Goal: Complete application form: Complete application form

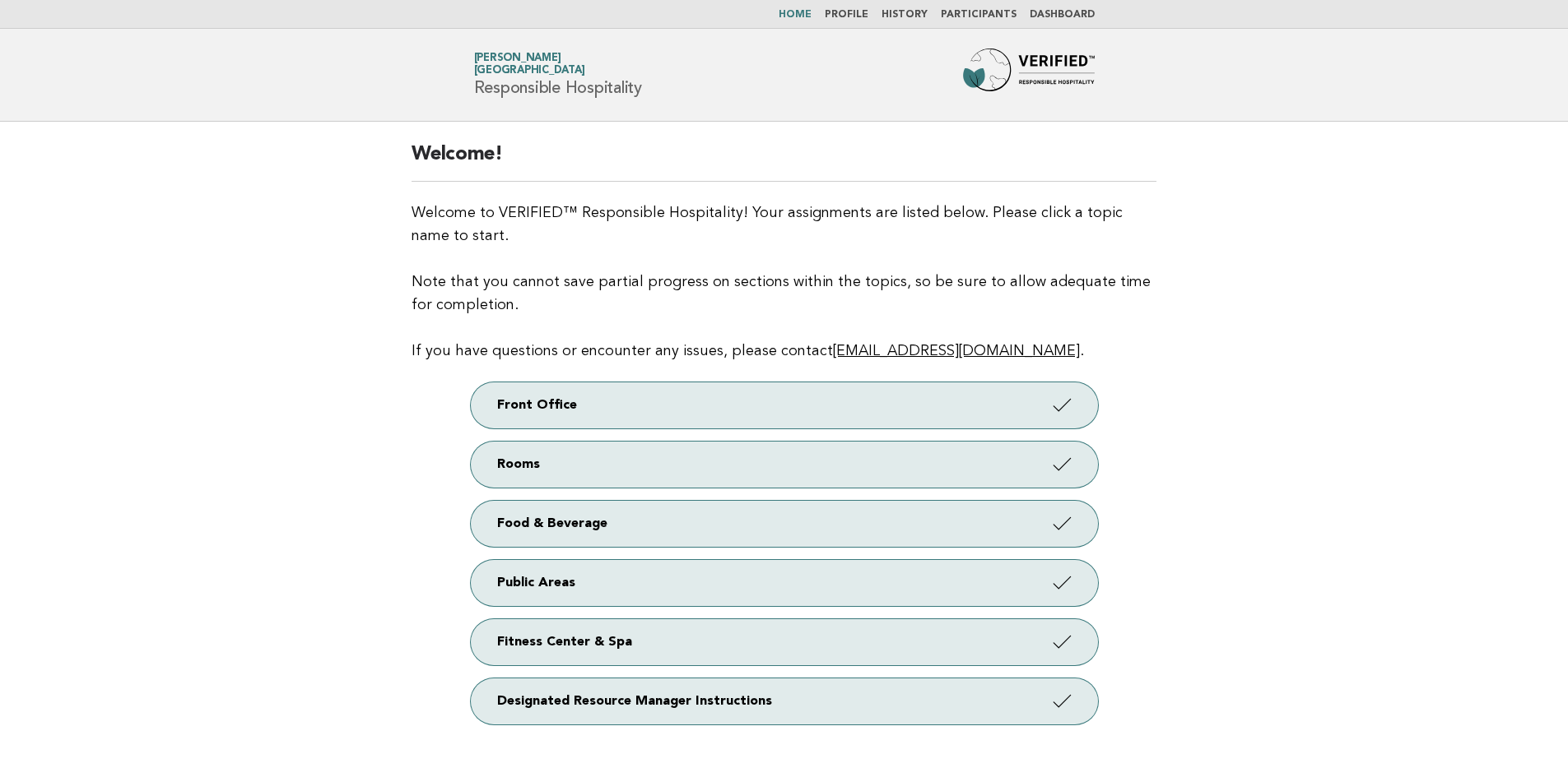
click at [975, 10] on link "Participants" at bounding box center [978, 14] width 75 height 9
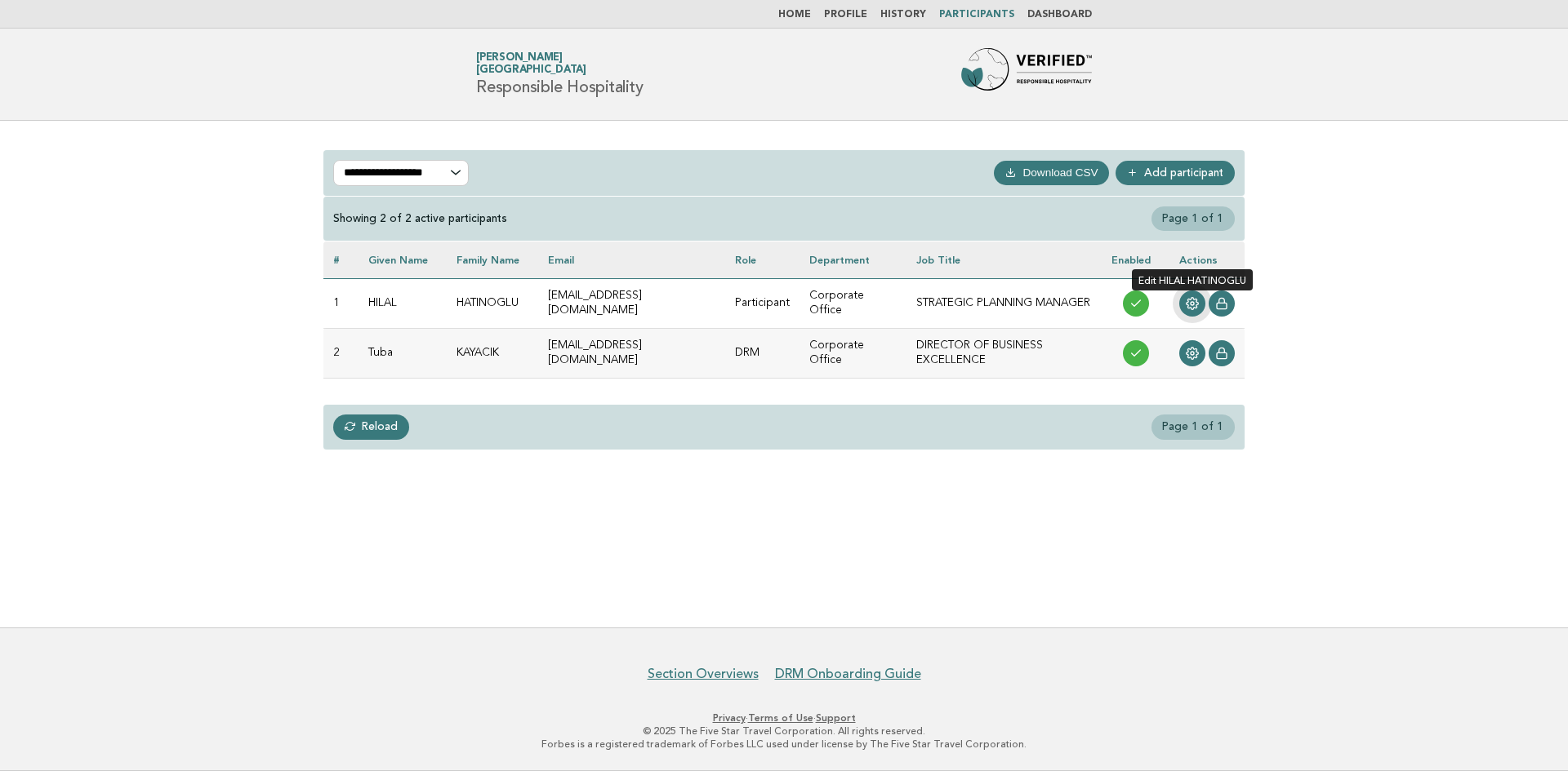
click at [1189, 300] on icon at bounding box center [1192, 304] width 12 height 12
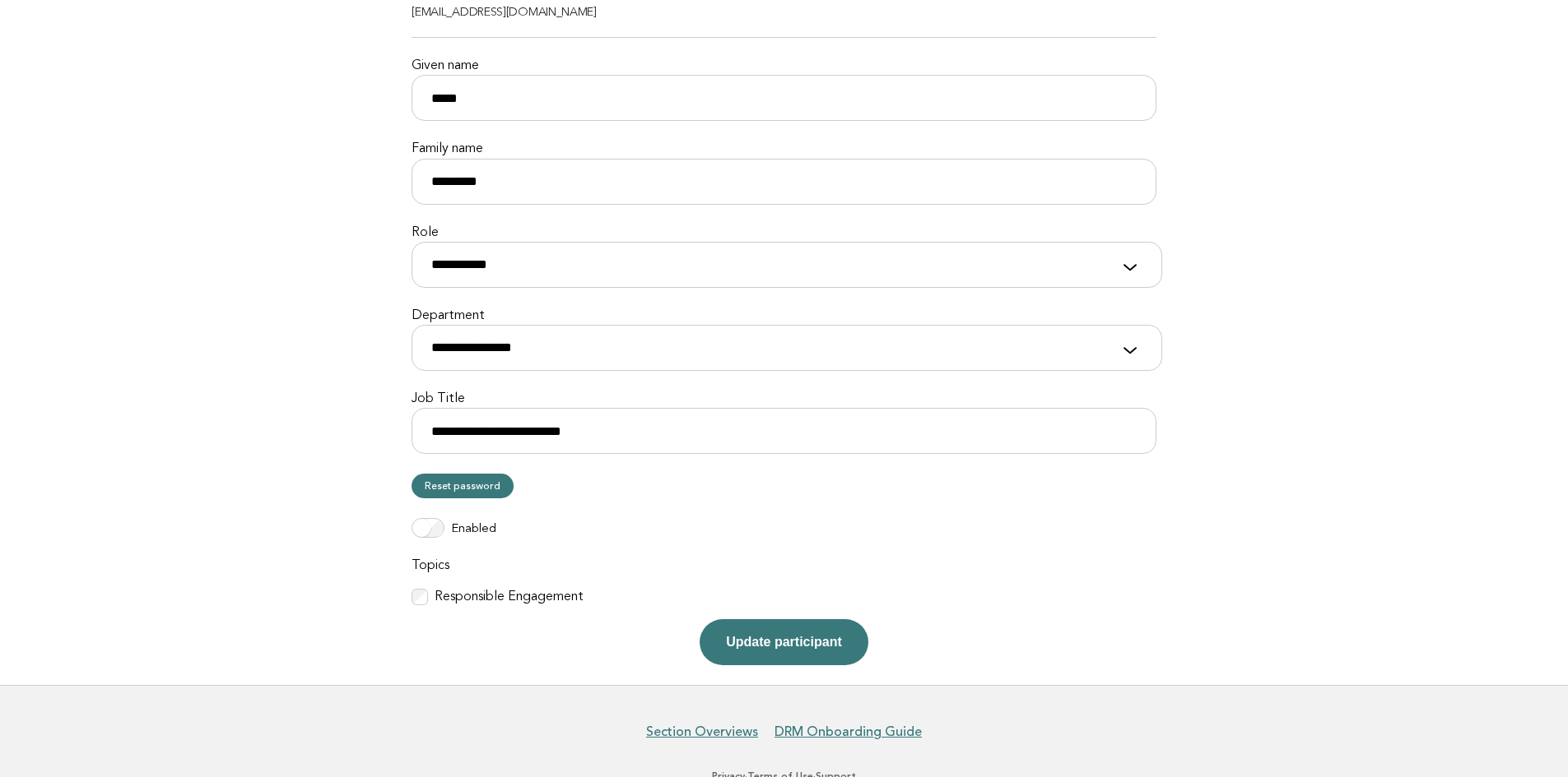
scroll to position [222, 0]
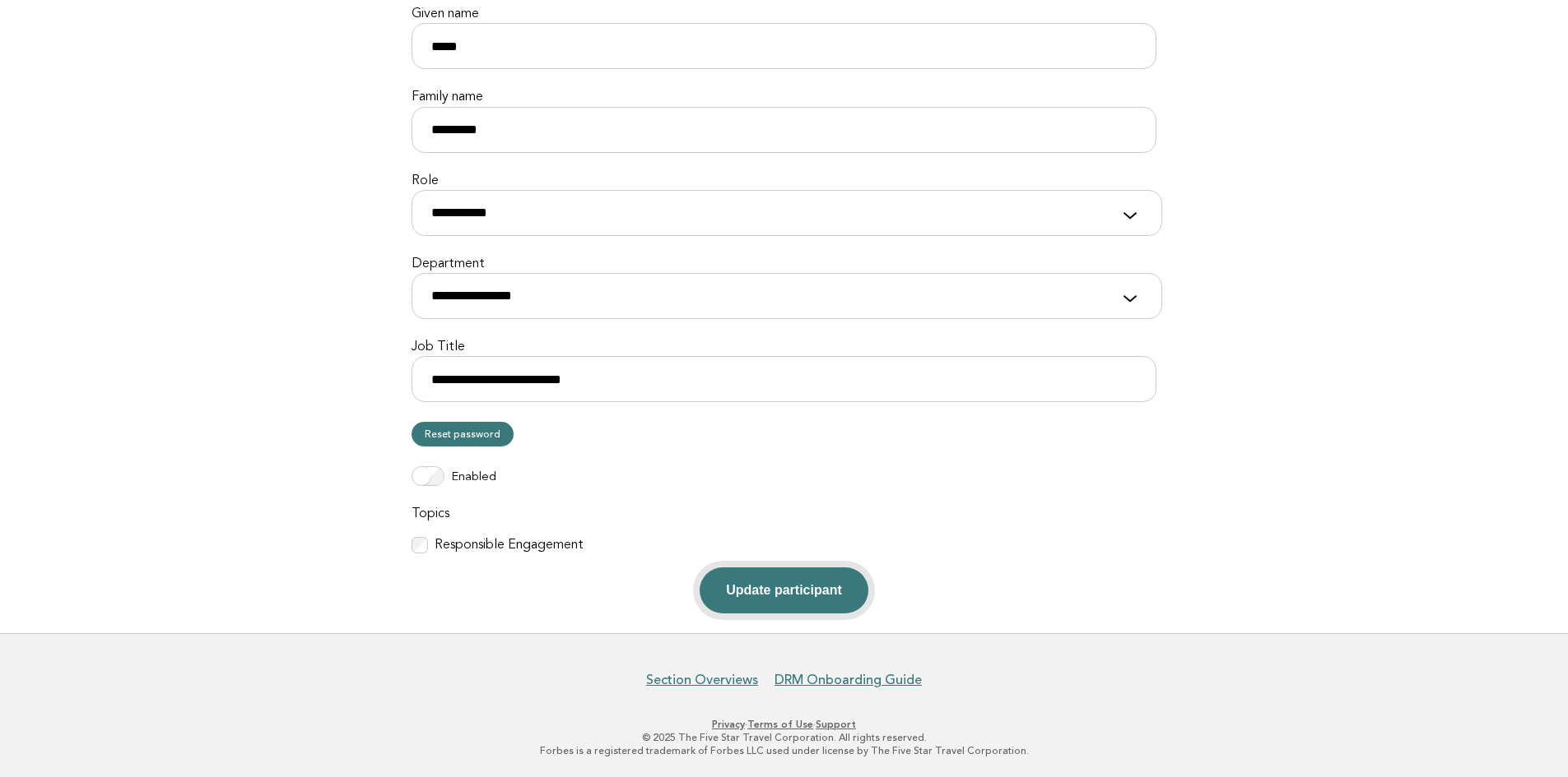
click at [803, 584] on button "Update participant" at bounding box center [783, 591] width 168 height 46
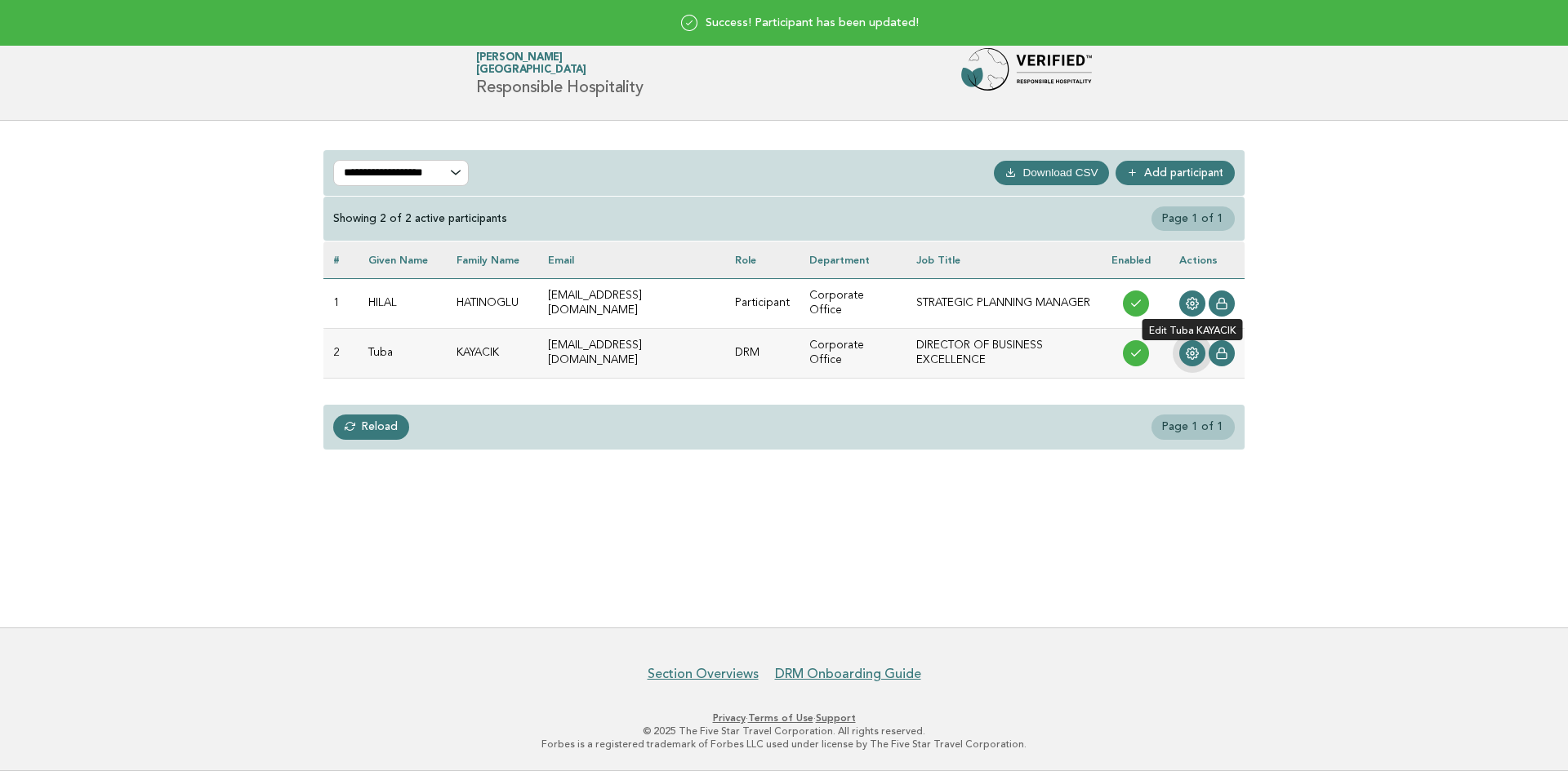
click at [1194, 357] on icon at bounding box center [1192, 353] width 13 height 13
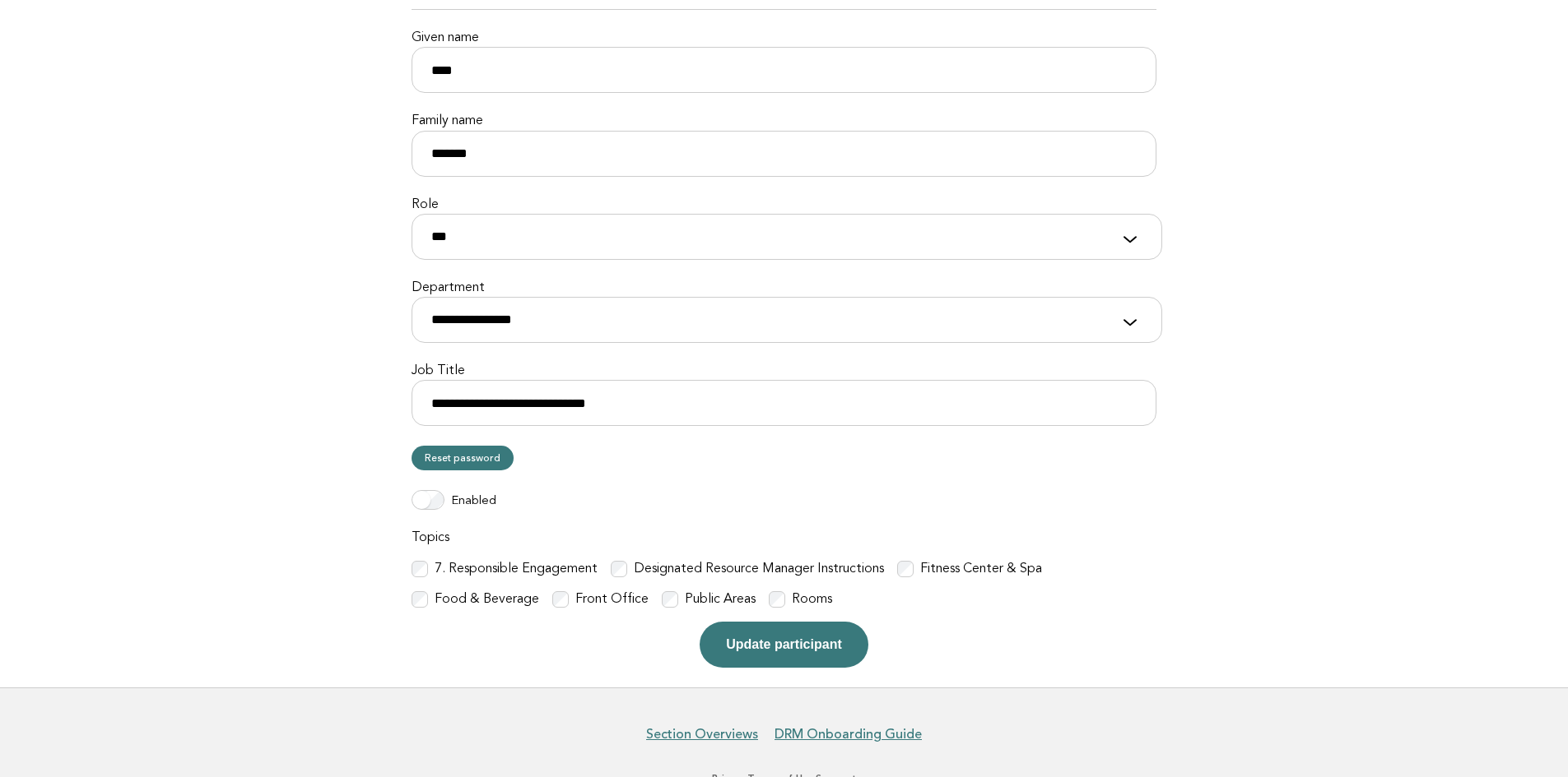
scroll to position [252, 0]
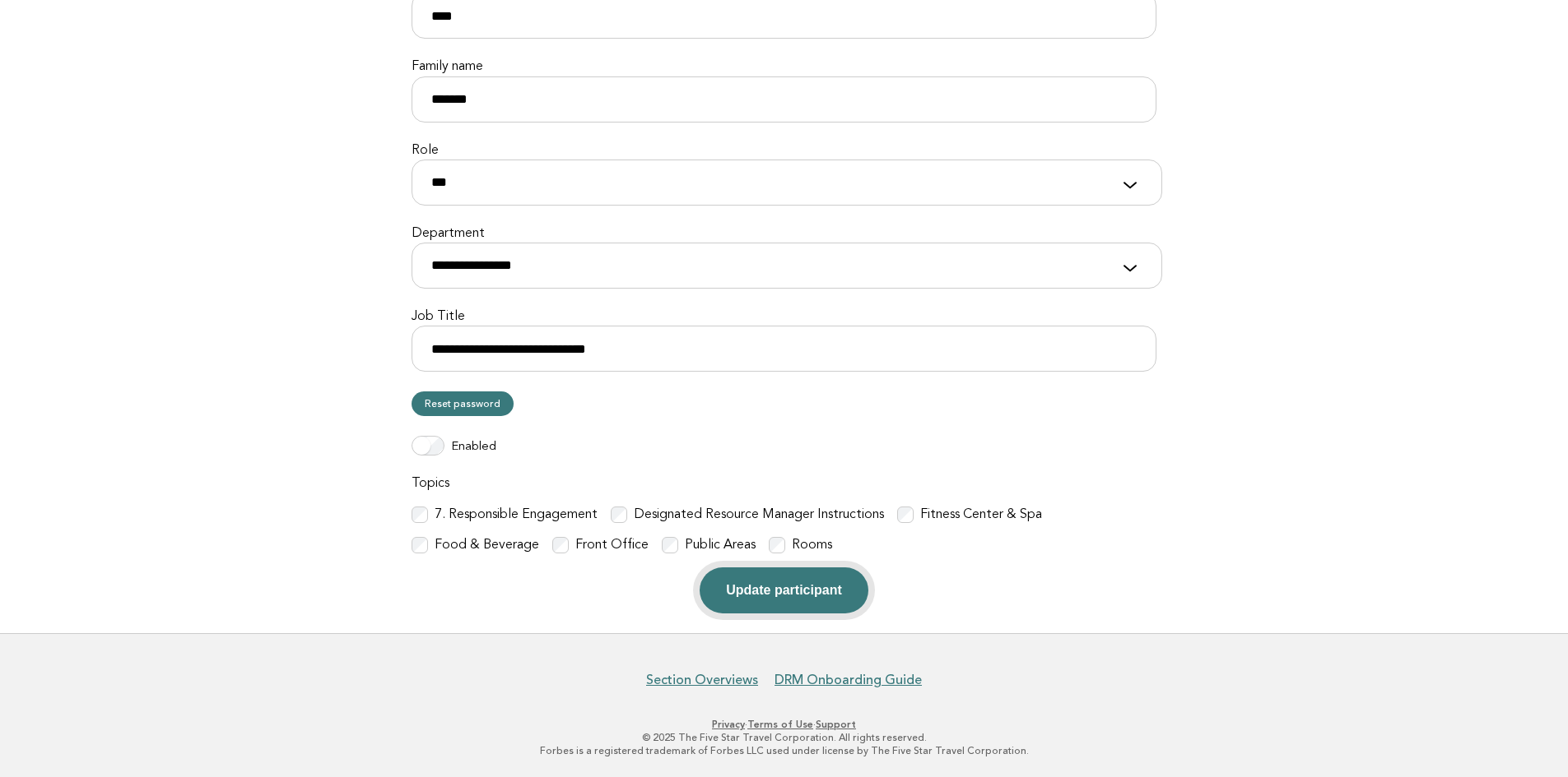
click at [786, 589] on button "Update participant" at bounding box center [783, 591] width 168 height 46
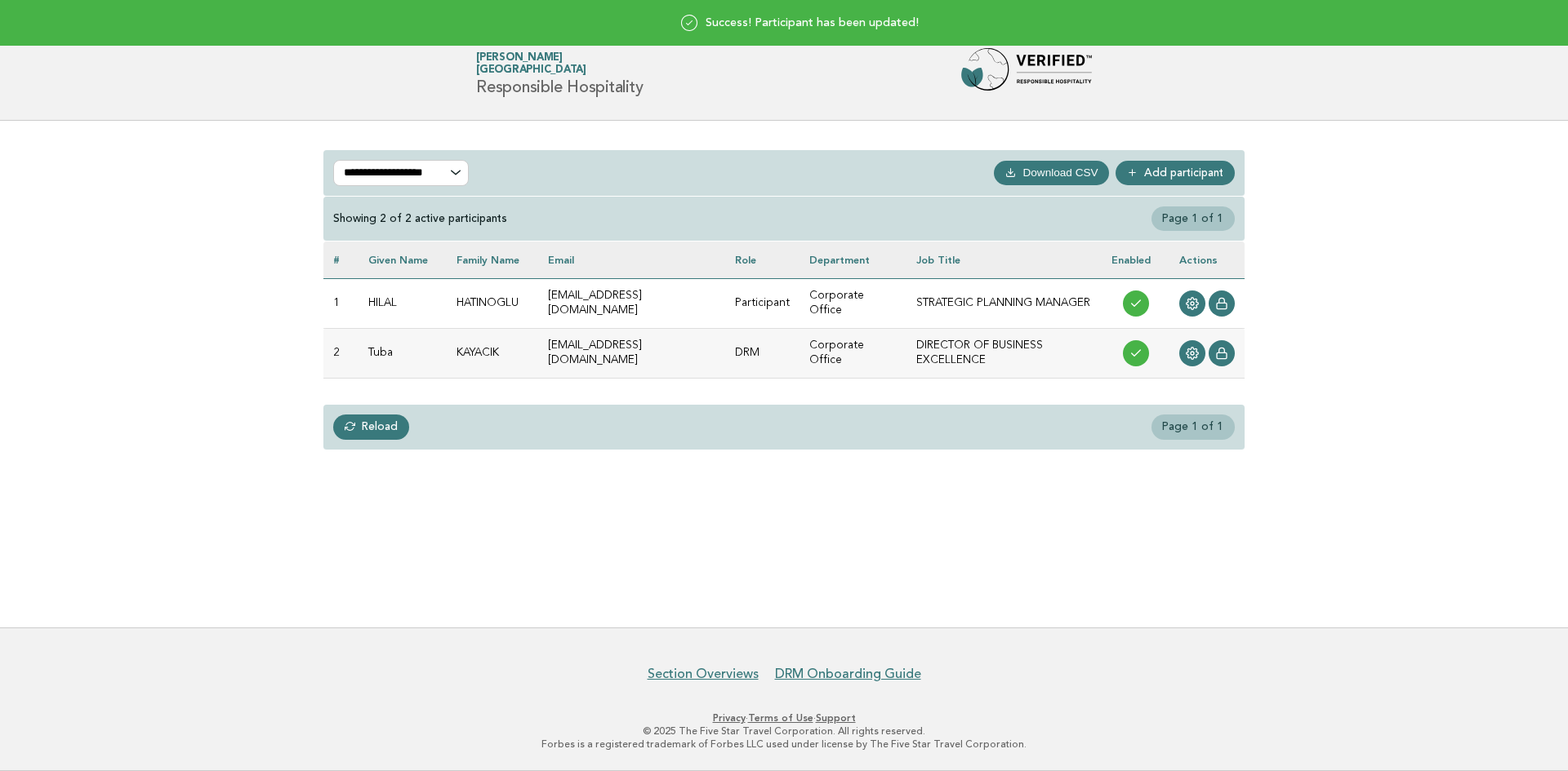
click at [396, 79] on header "Forbes Travel Guide Tuba KAYACIK Lujo Hotel Bodrum Responsible Hospitality" at bounding box center [784, 75] width 1568 height 93
click at [680, 677] on link "Section Overviews" at bounding box center [703, 674] width 111 height 16
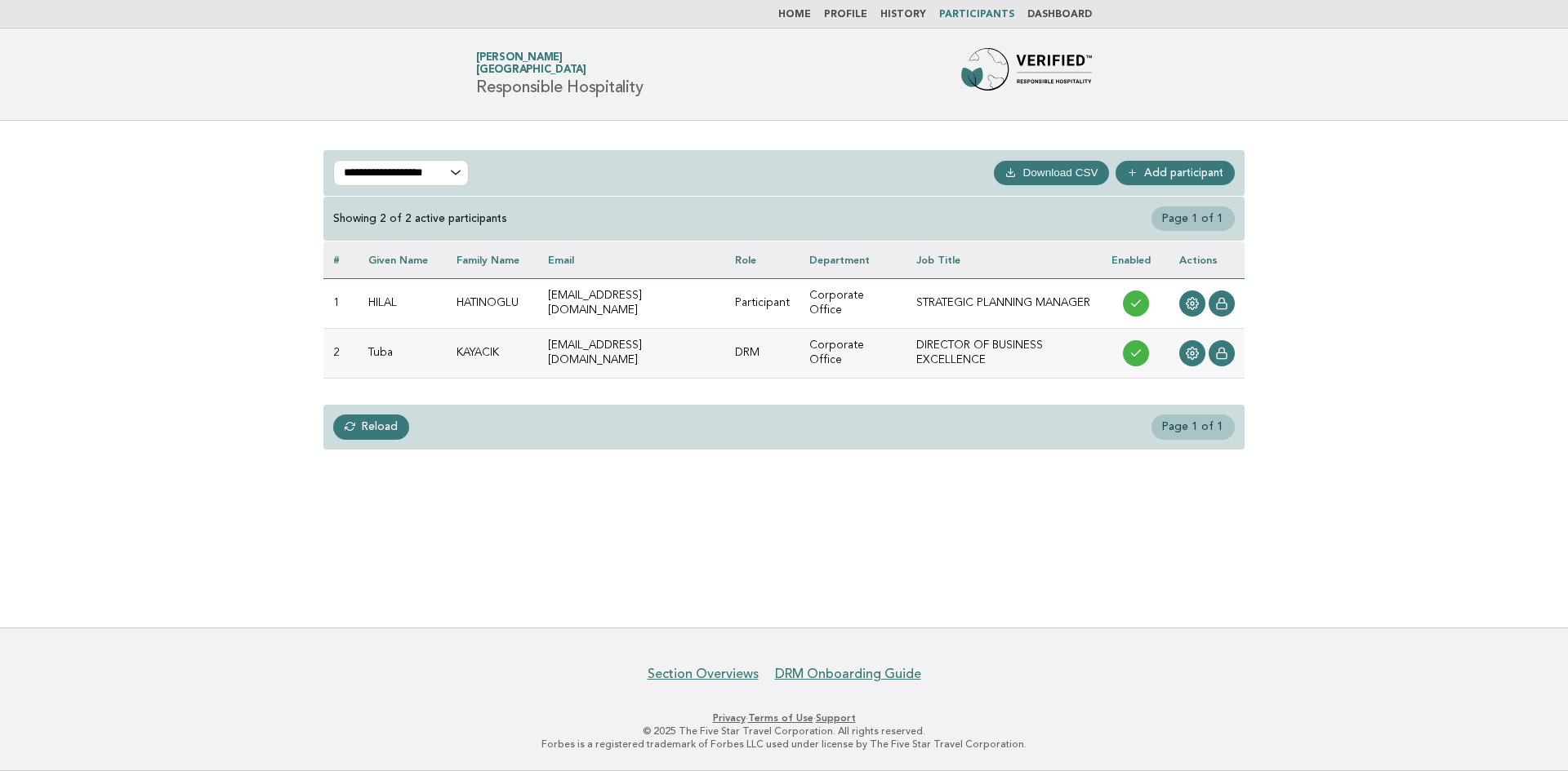
click at [811, 11] on link "Home" at bounding box center [794, 14] width 33 height 9
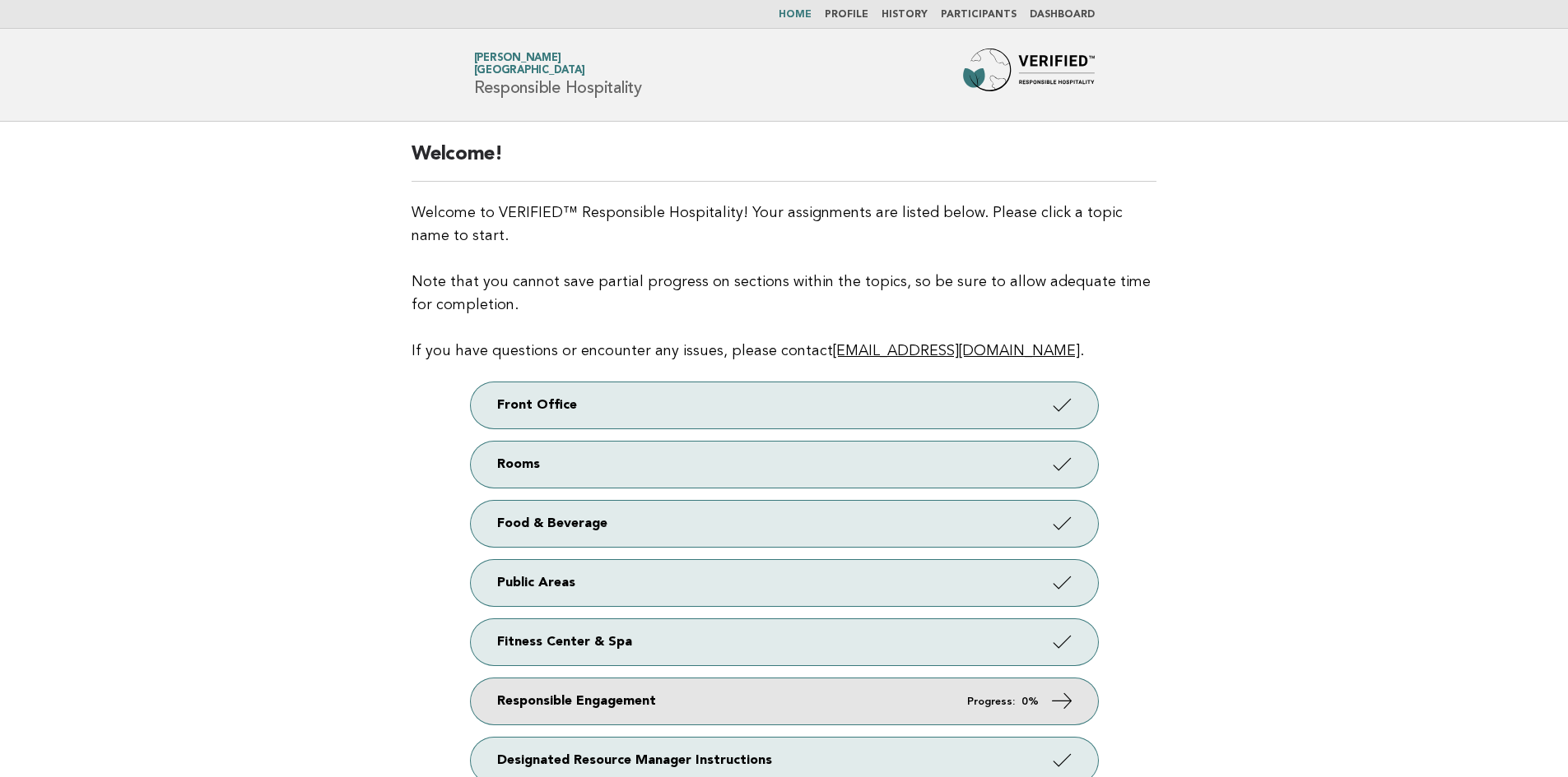
click at [1061, 691] on icon at bounding box center [1060, 701] width 24 height 24
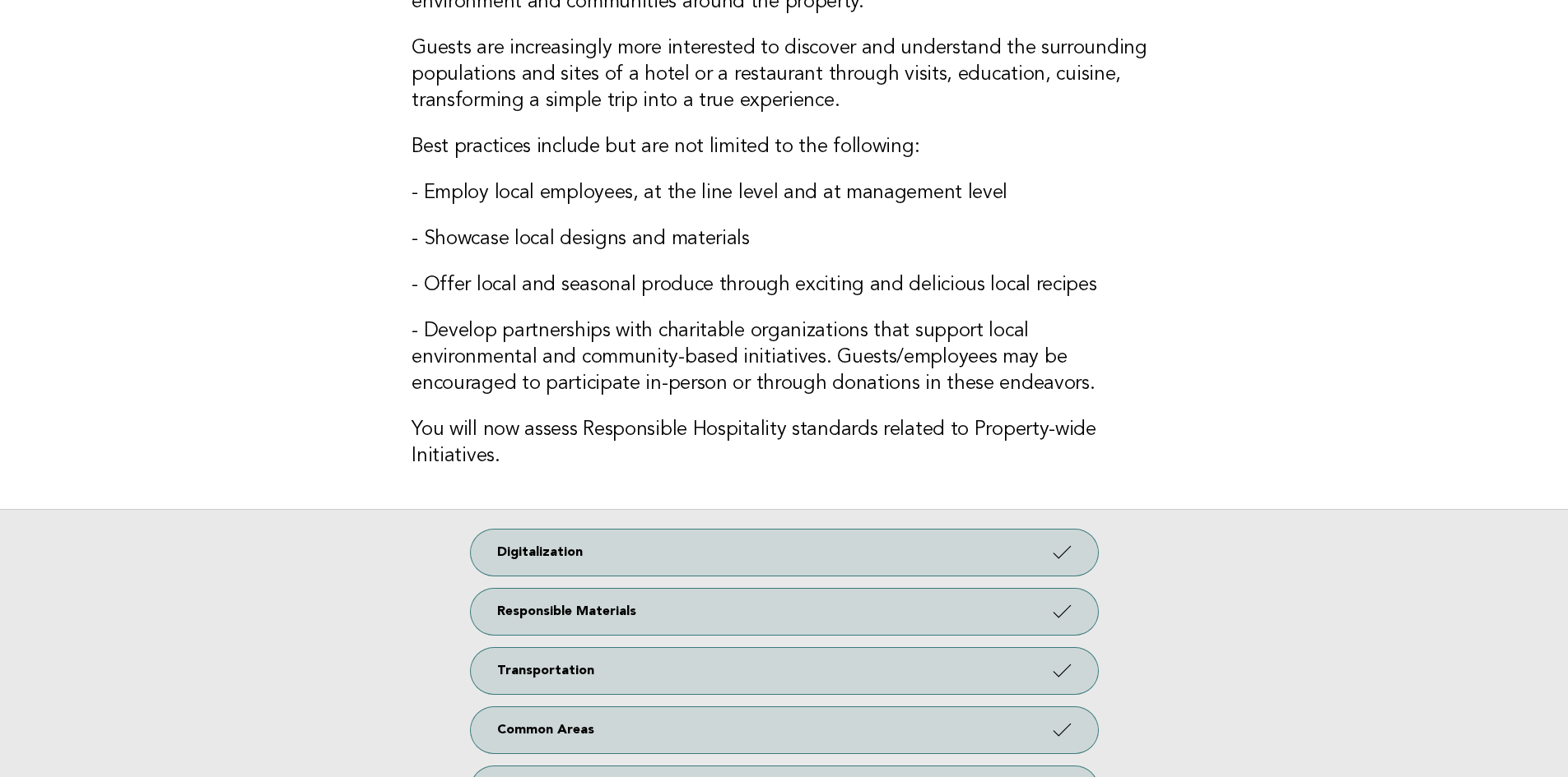
scroll to position [138, 0]
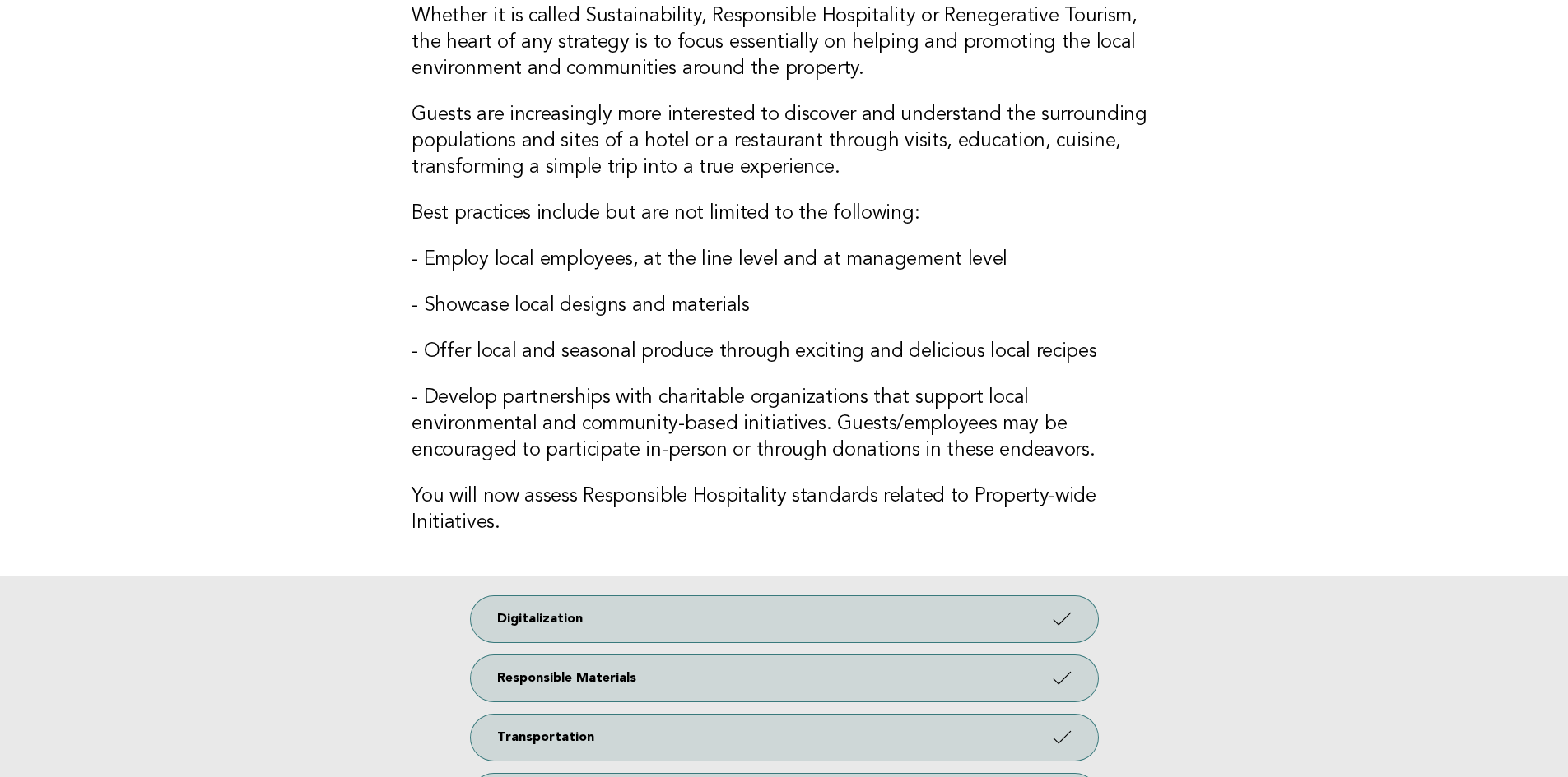
click at [875, 330] on div "Whether it is called Sustainability, Responsible Hospitality or Renegerative To…" at bounding box center [784, 280] width 784 height 592
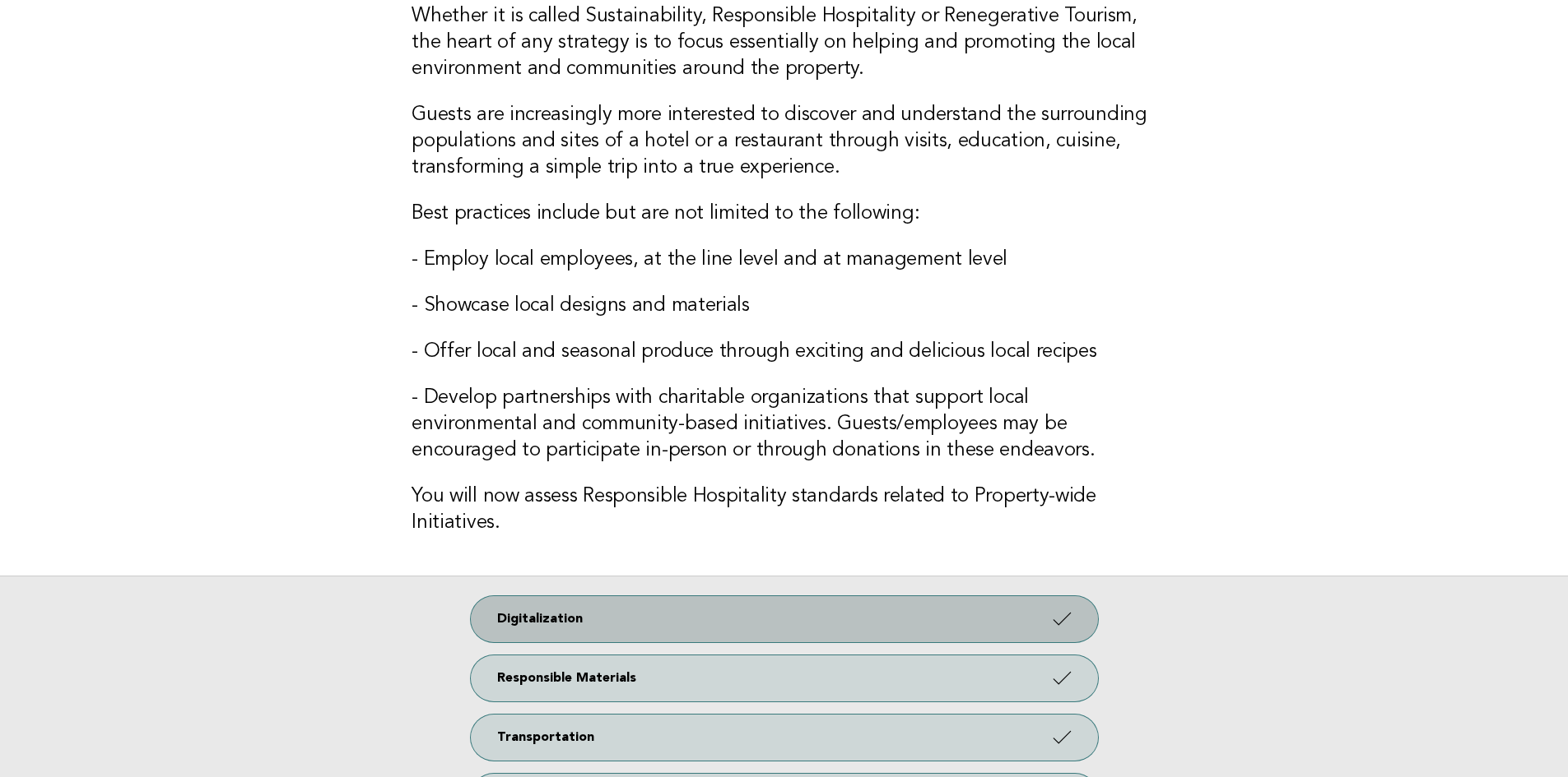
click at [802, 629] on link "Digitalization" at bounding box center [784, 619] width 627 height 46
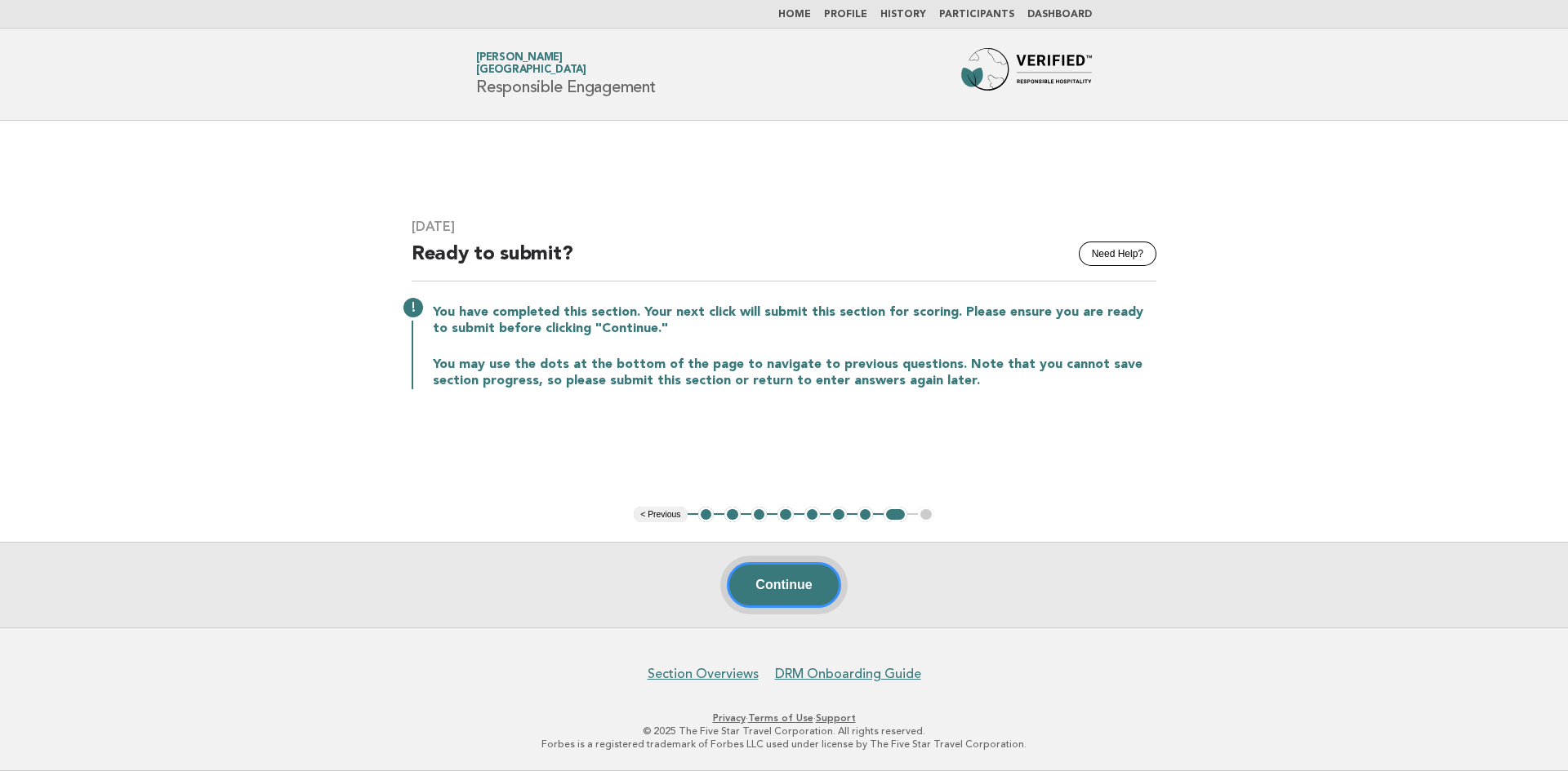
click at [800, 578] on button "Continue" at bounding box center [783, 585] width 113 height 46
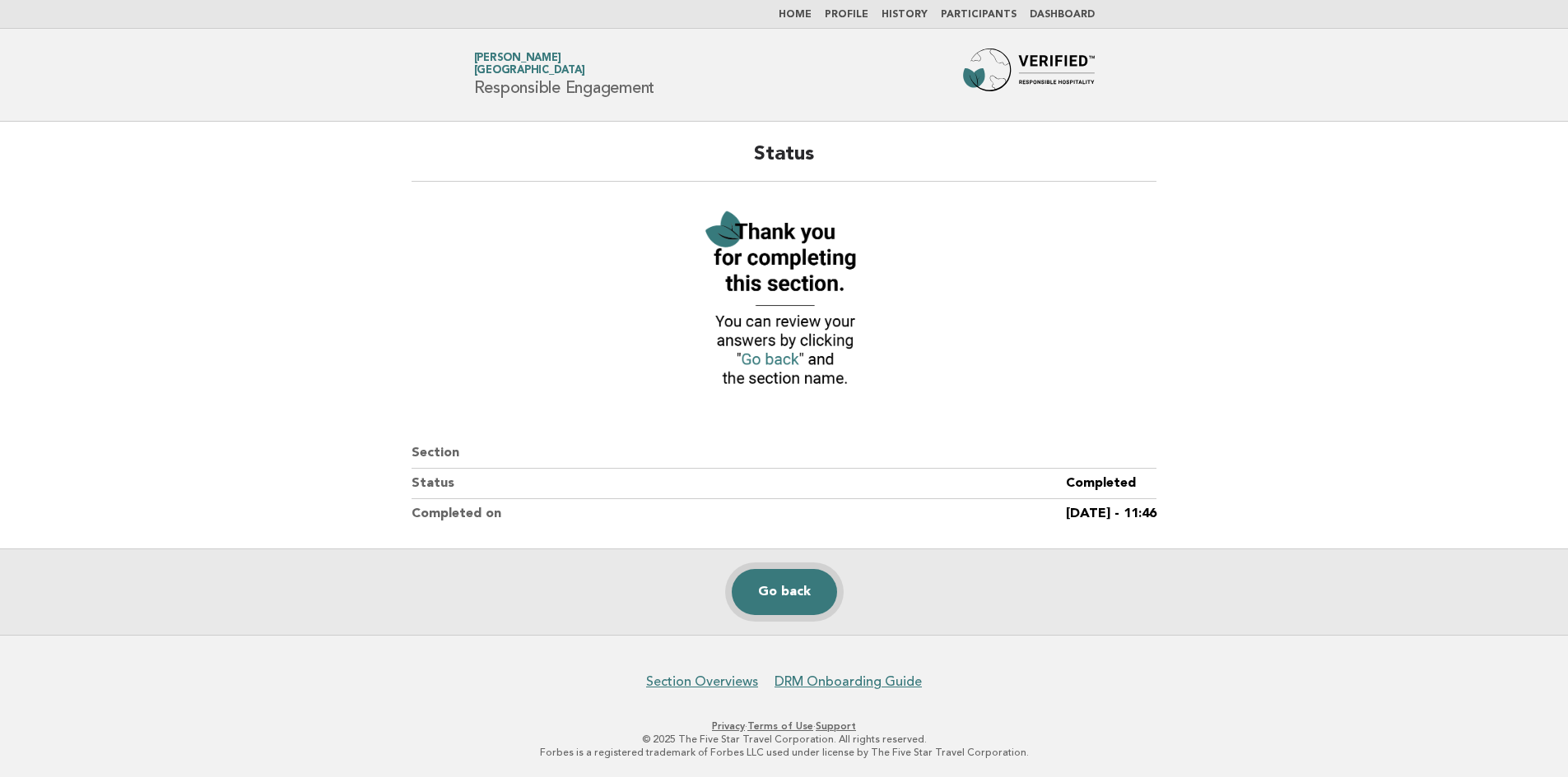
click at [774, 593] on link "Go back" at bounding box center [784, 591] width 106 height 46
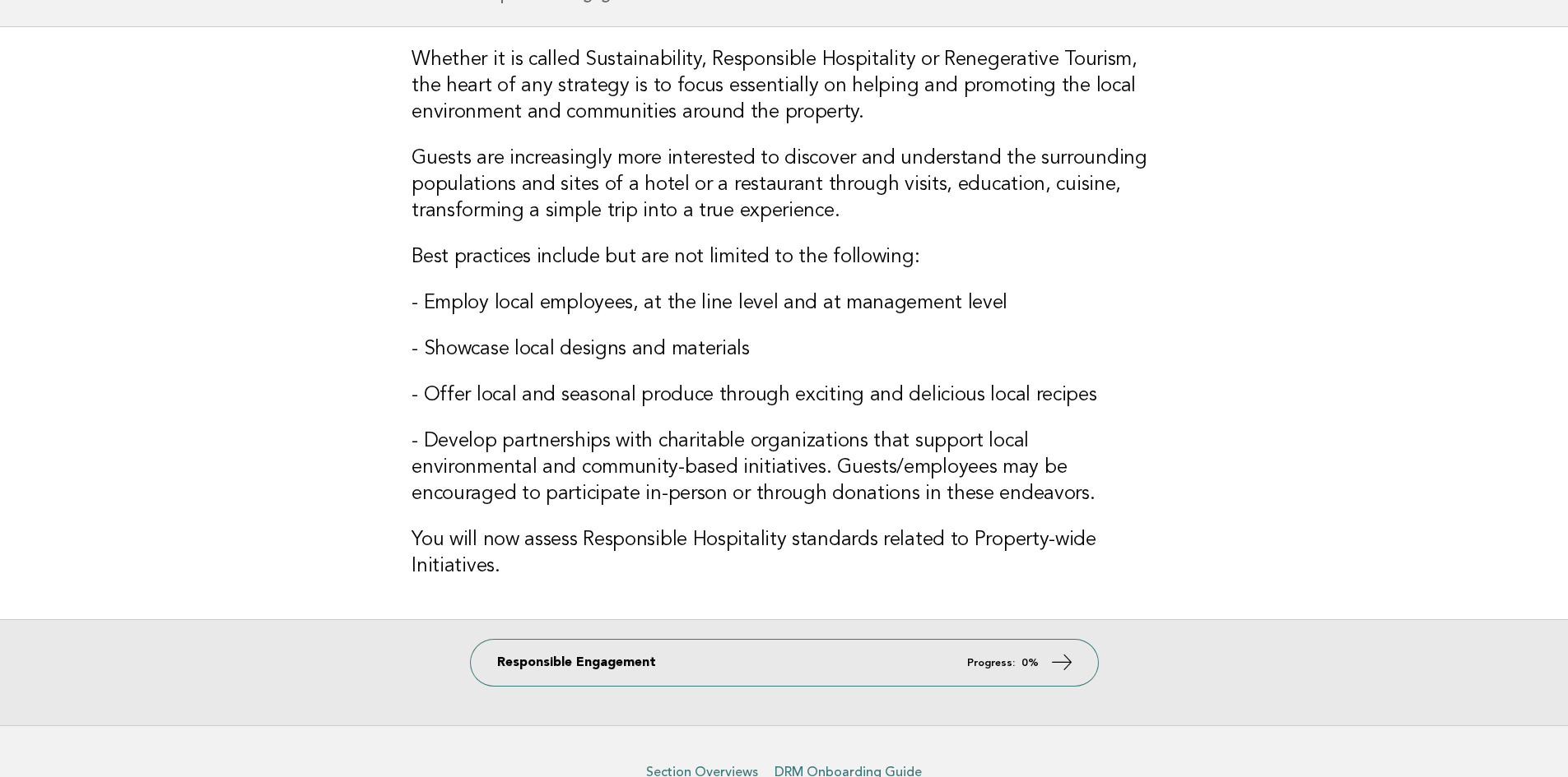
scroll to position [186, 0]
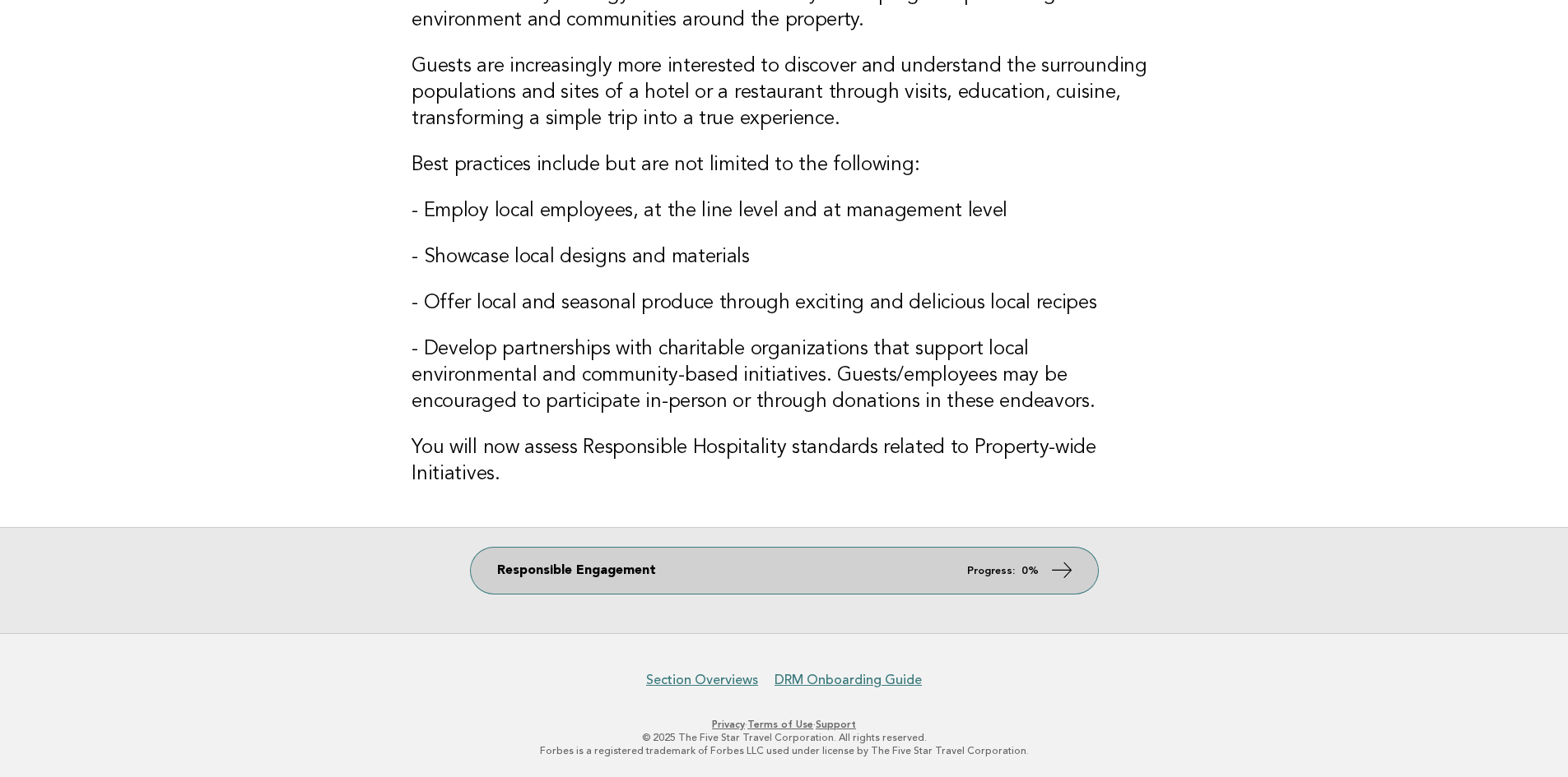
click at [1069, 569] on icon at bounding box center [1060, 570] width 24 height 24
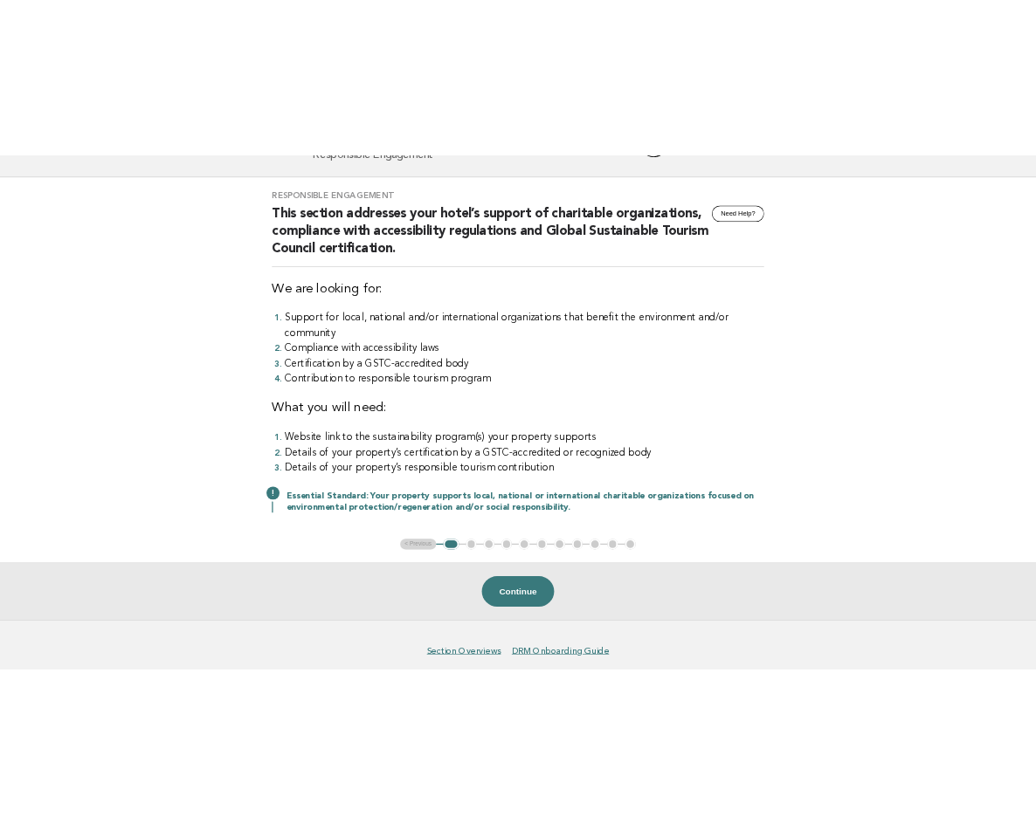
scroll to position [99, 0]
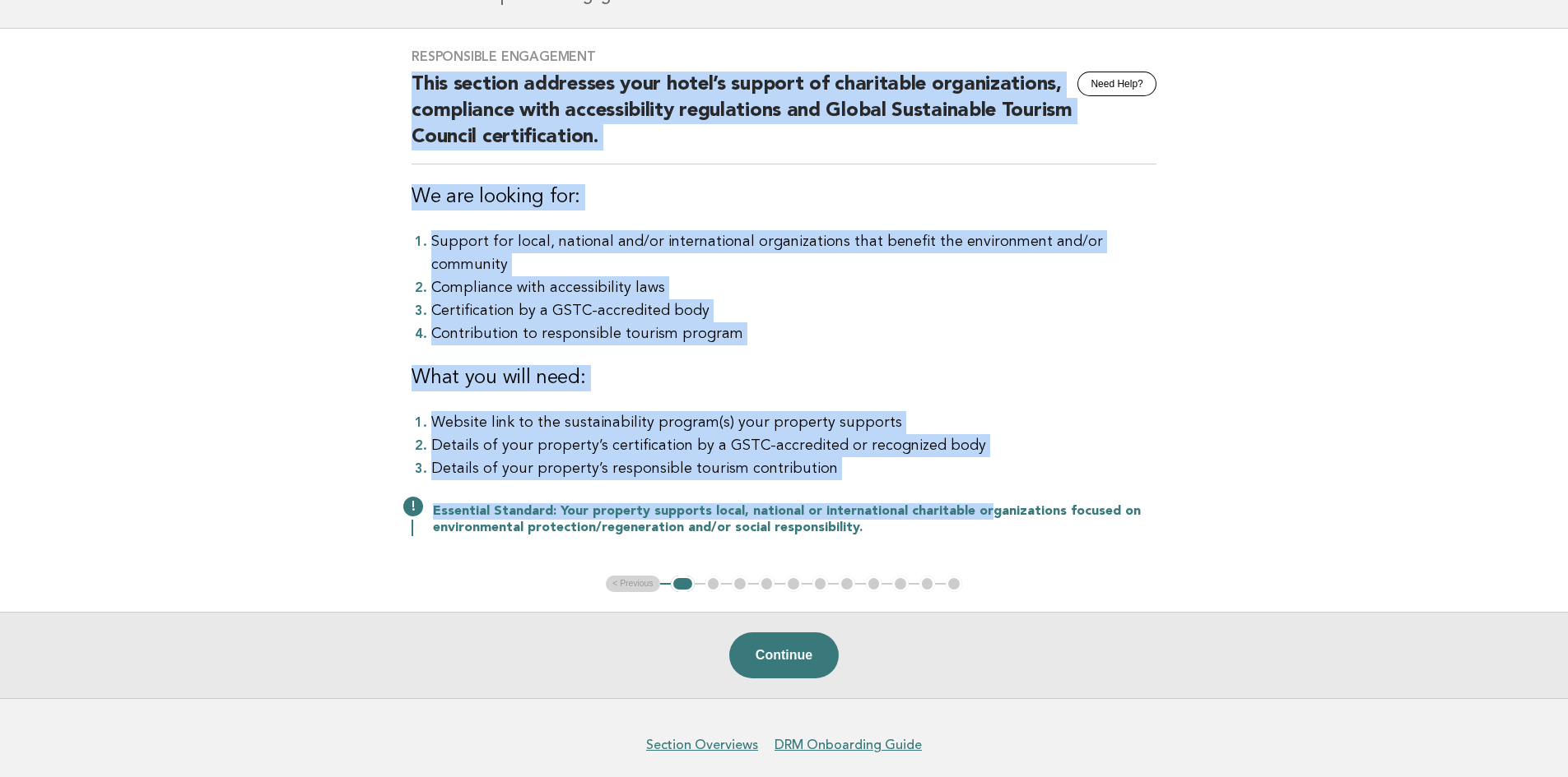
drag, startPoint x: 410, startPoint y: 87, endPoint x: 966, endPoint y: 493, distance: 688.5
click at [970, 495] on div "Responsible Engagement Need Help? This section addresses your hotel’s support o…" at bounding box center [784, 302] width 784 height 547
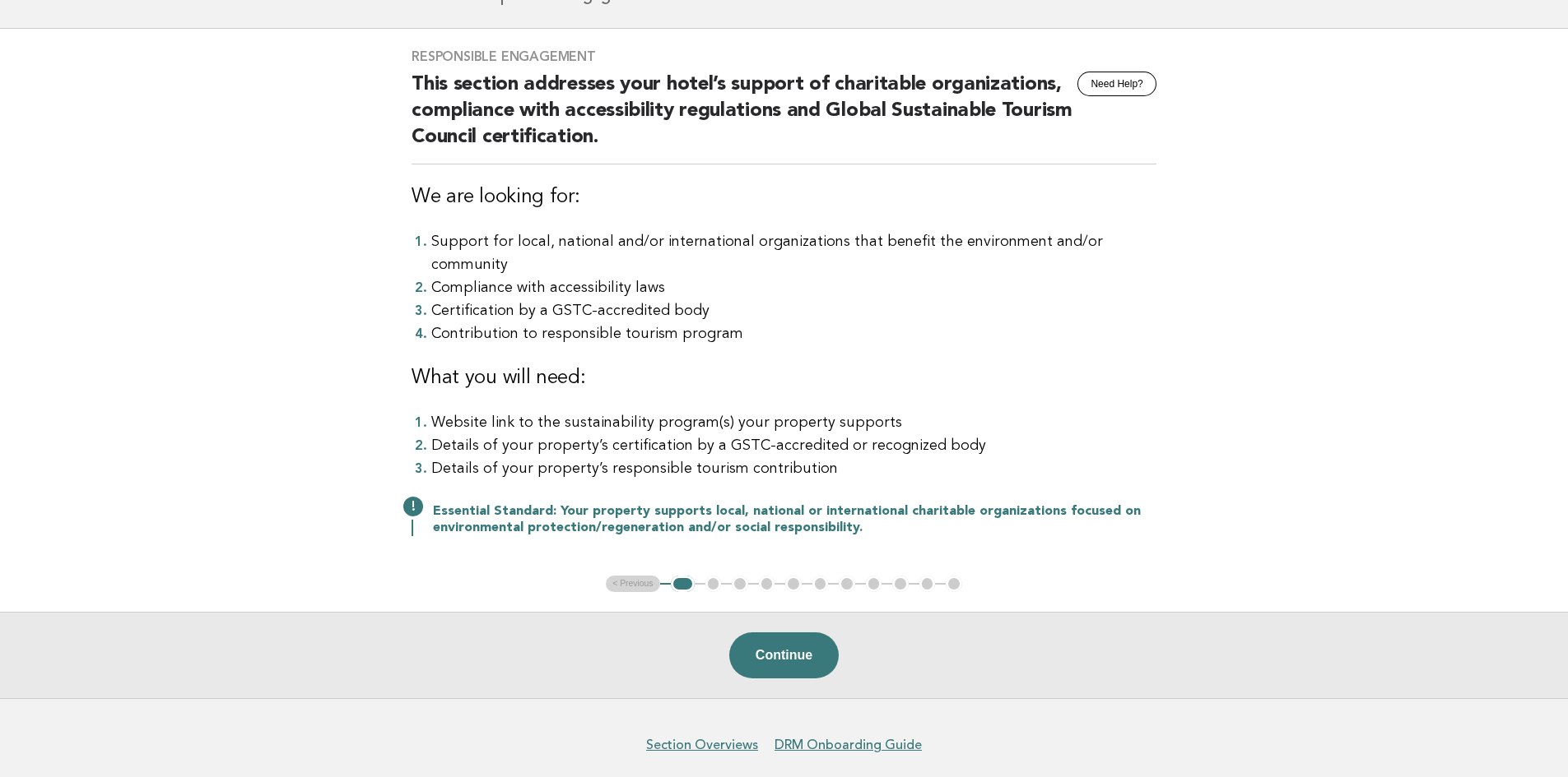
click at [1128, 612] on div "Continue" at bounding box center [784, 656] width 1568 height 87
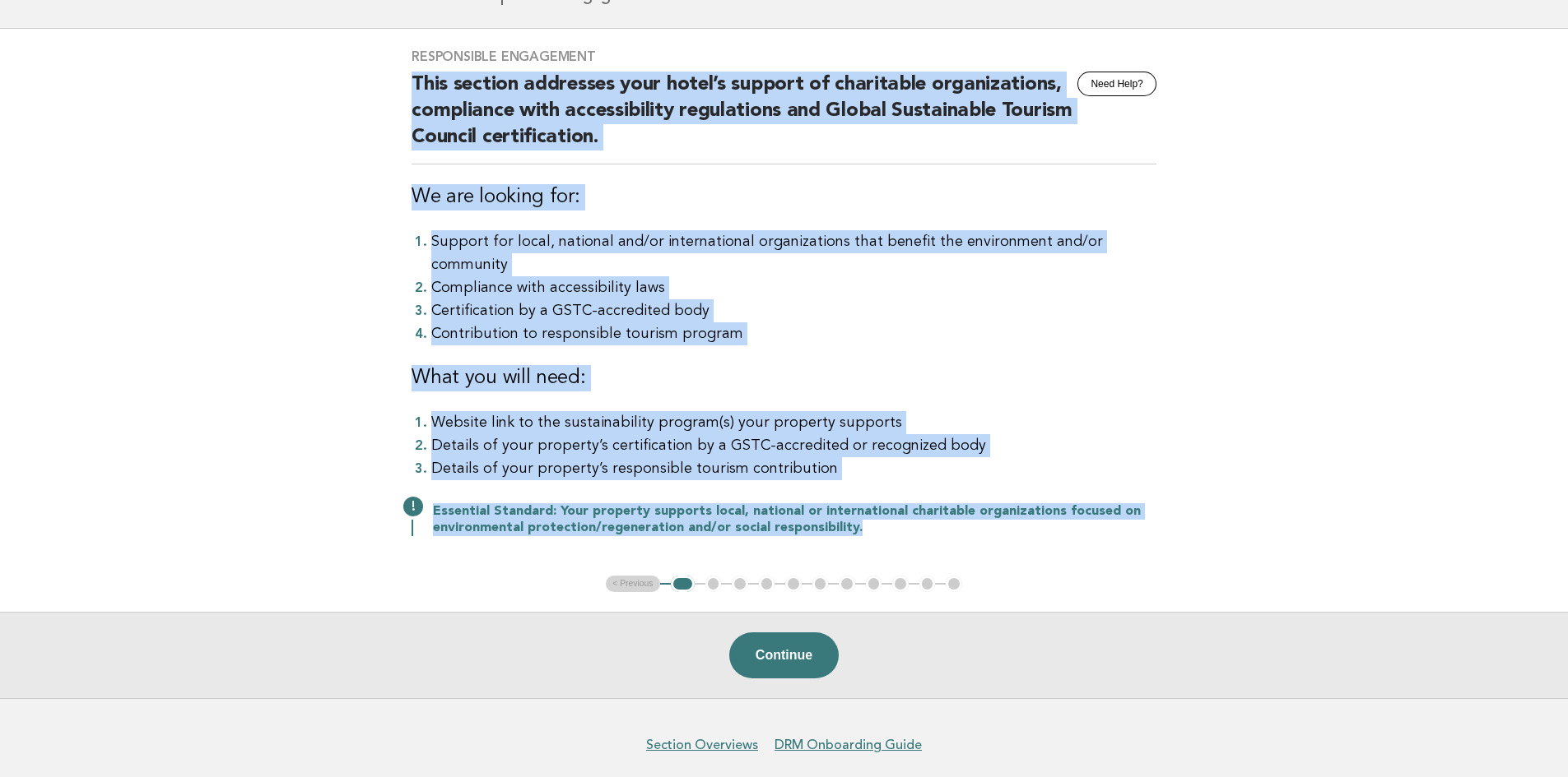
drag, startPoint x: 410, startPoint y: 84, endPoint x: 895, endPoint y: 509, distance: 644.9
click at [895, 509] on div "Responsible Engagement Need Help? This section addresses your hotel’s support o…" at bounding box center [784, 302] width 784 height 547
copy div "This section addresses your hotel’s support of charitable organizations, compli…"
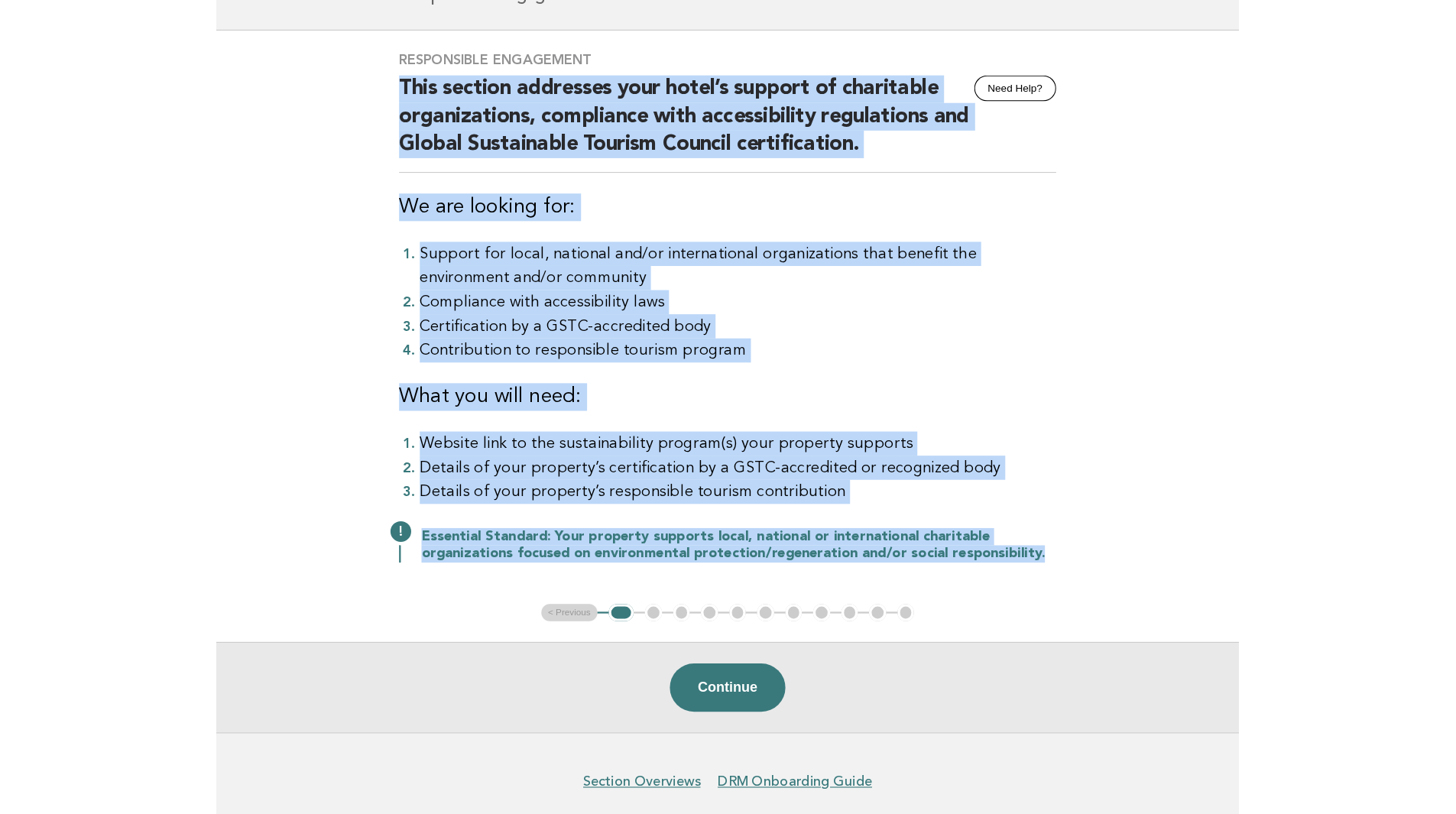
scroll to position [33, 0]
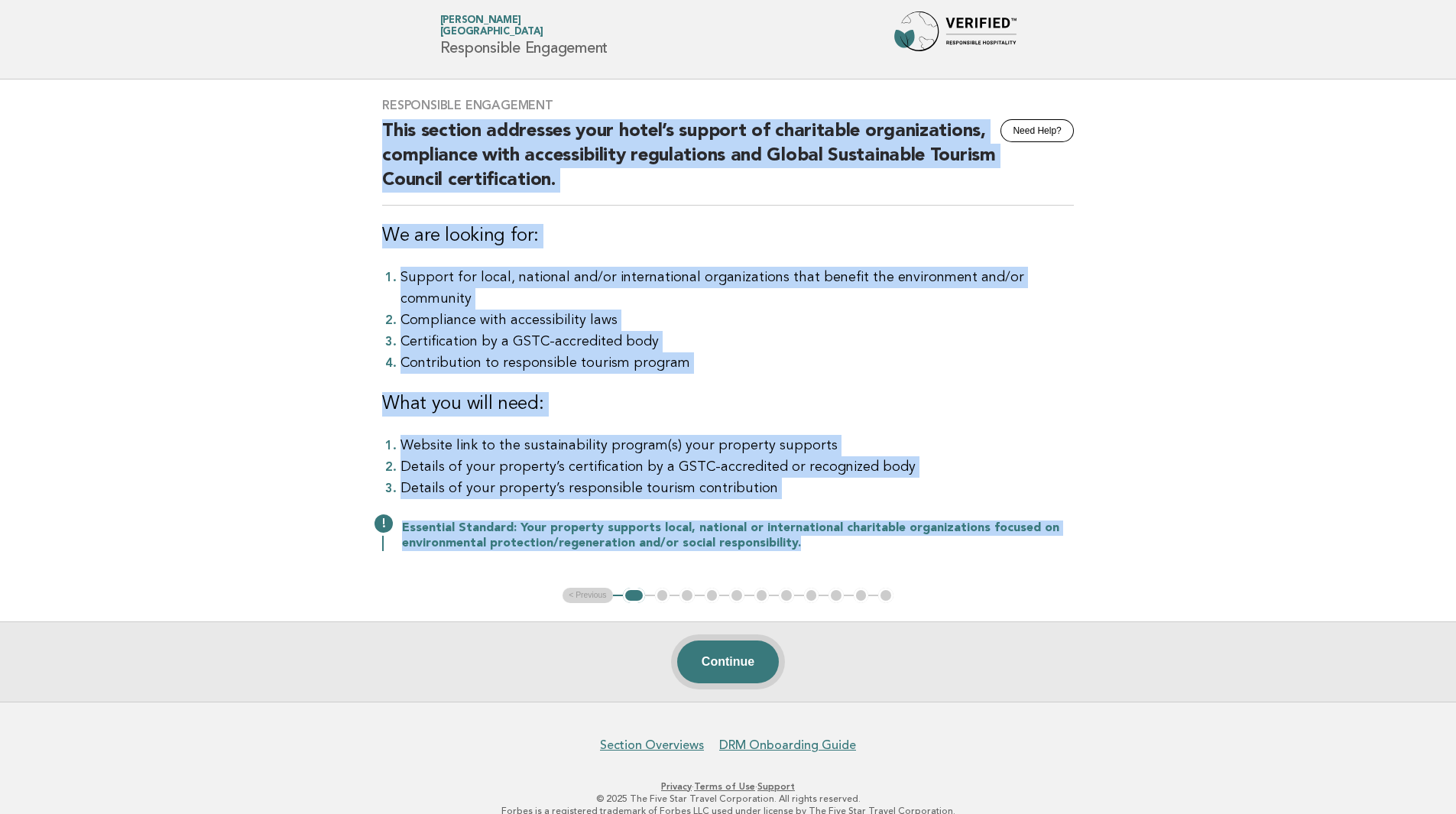
click at [755, 642] on button "Continue" at bounding box center [728, 662] width 102 height 43
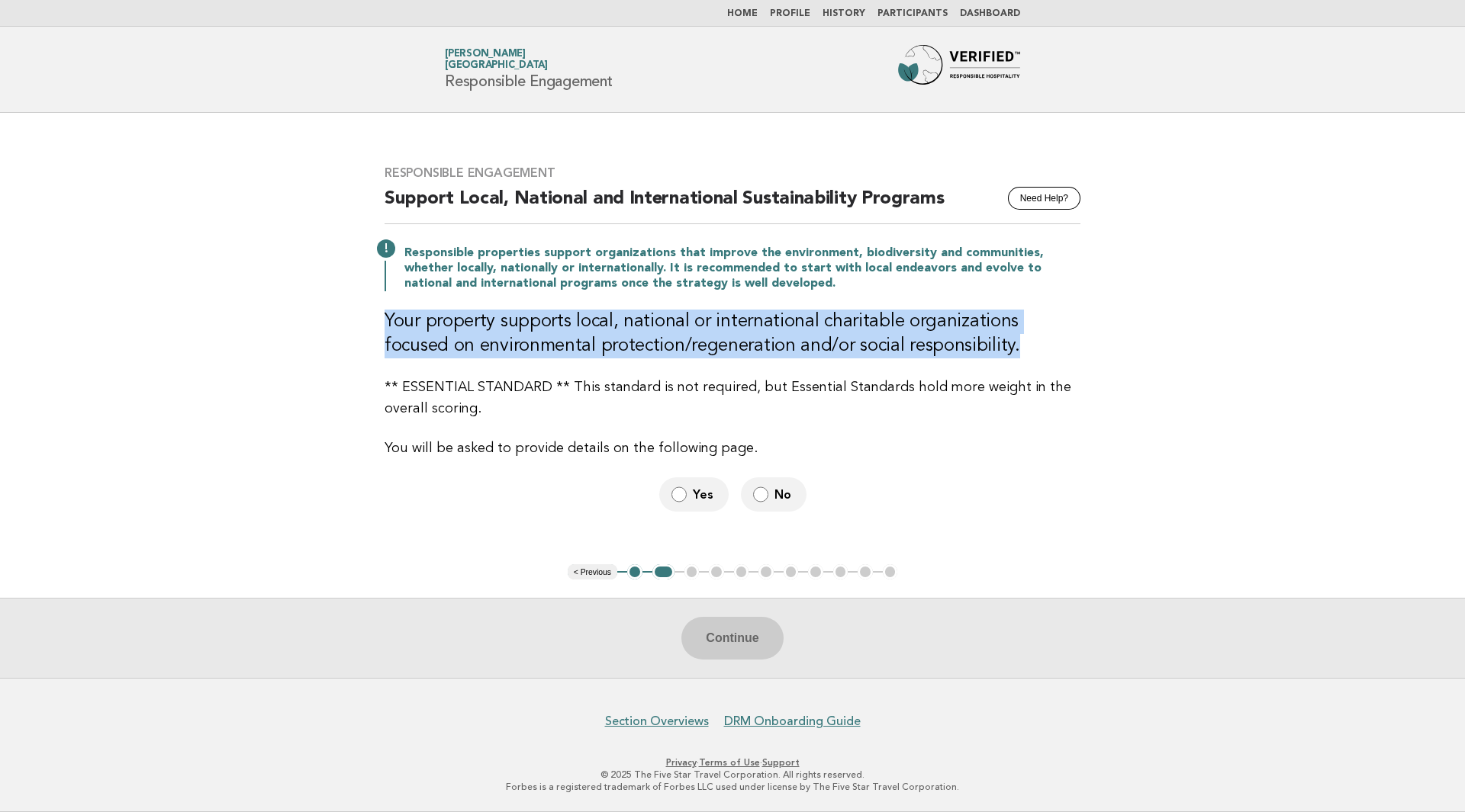
drag, startPoint x: 384, startPoint y: 319, endPoint x: 975, endPoint y: 345, distance: 591.6
click at [975, 345] on h3 "Your property supports local, national or international charitable organization…" at bounding box center [732, 334] width 695 height 49
copy h3 "Your property supports local, national or international charitable organization…"
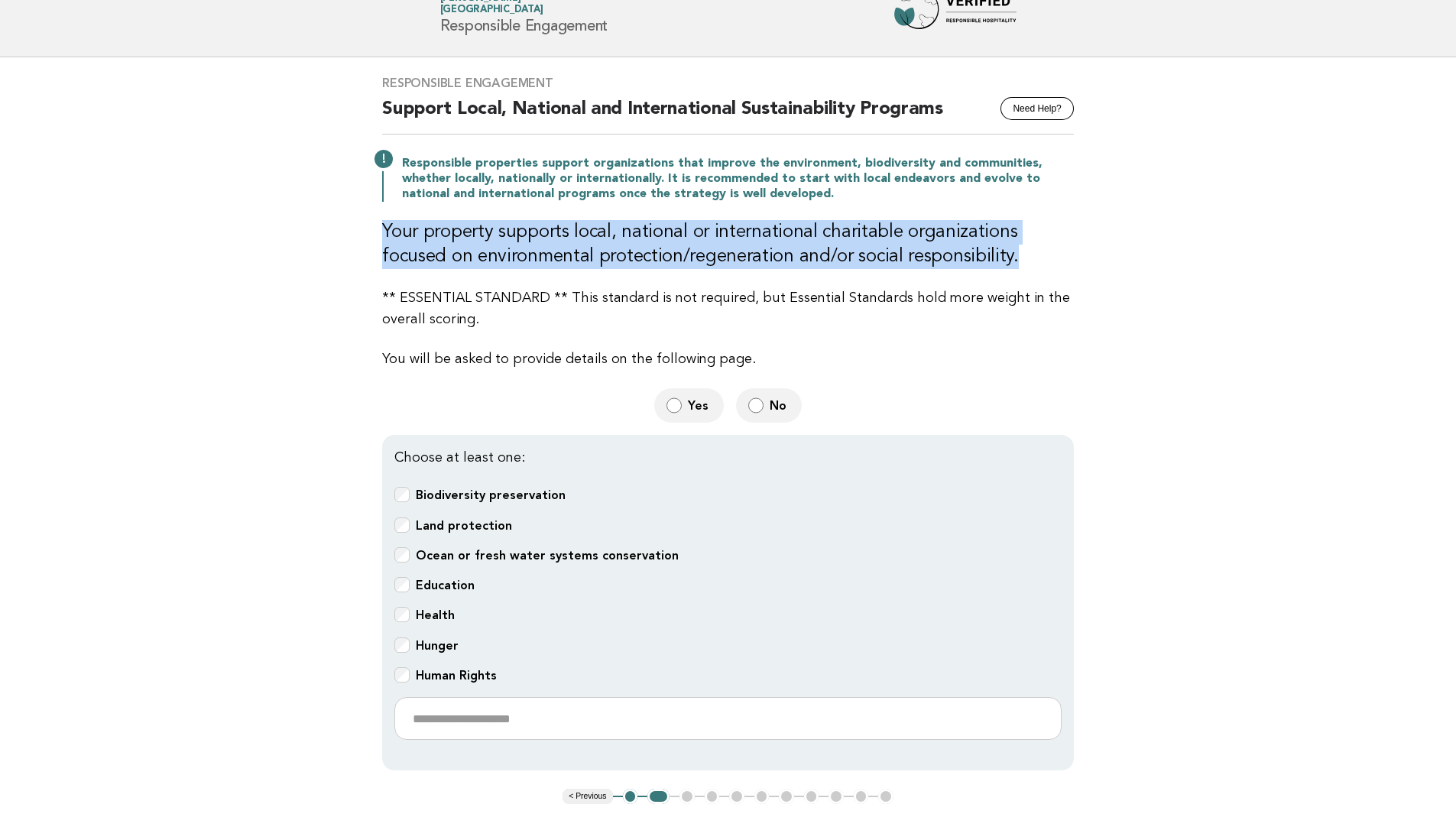
scroll to position [63, 0]
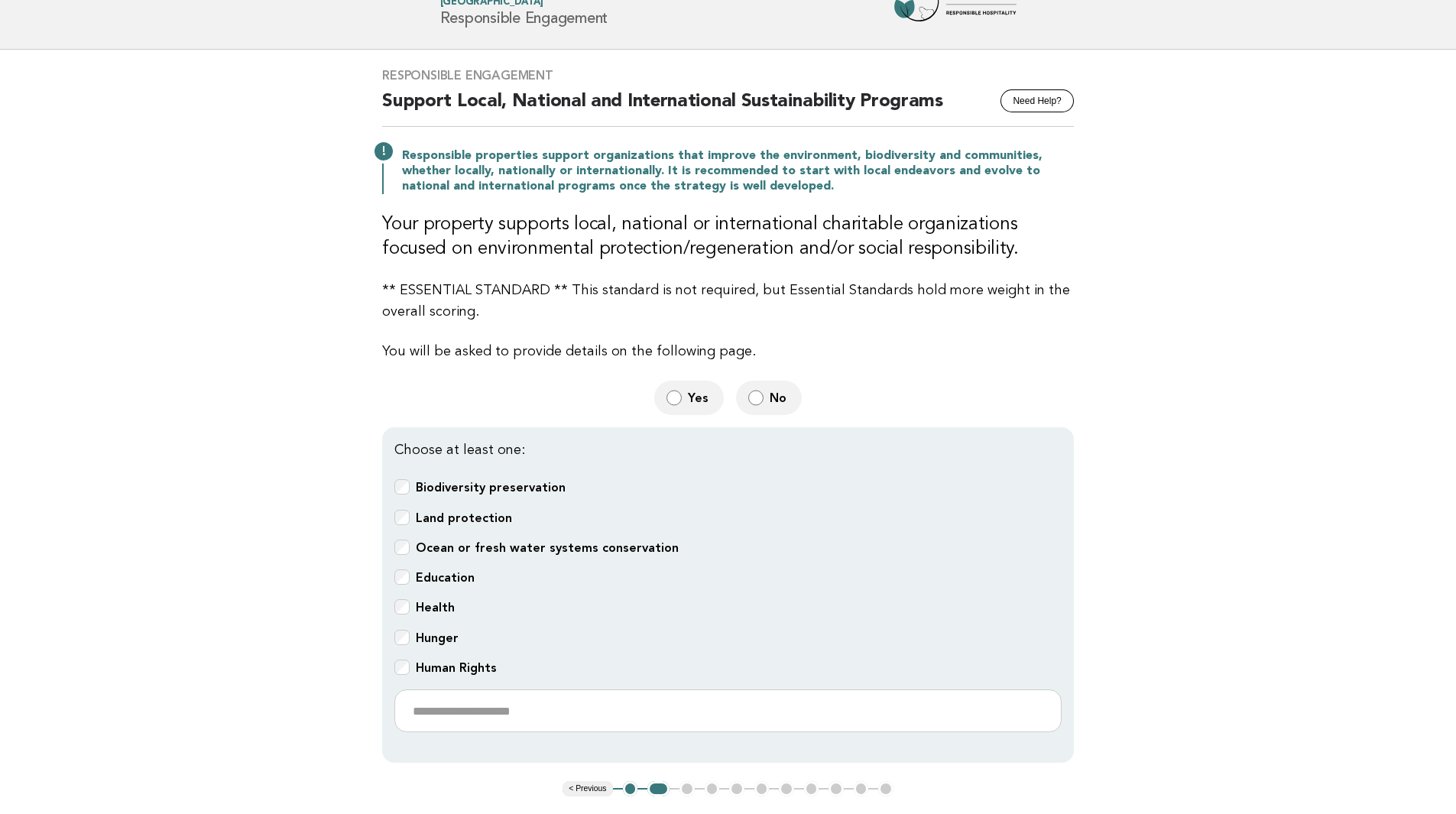
click at [81, 495] on main "Responsible Engagement Need Help? Support Local, National and International Sus…" at bounding box center [728, 473] width 1456 height 846
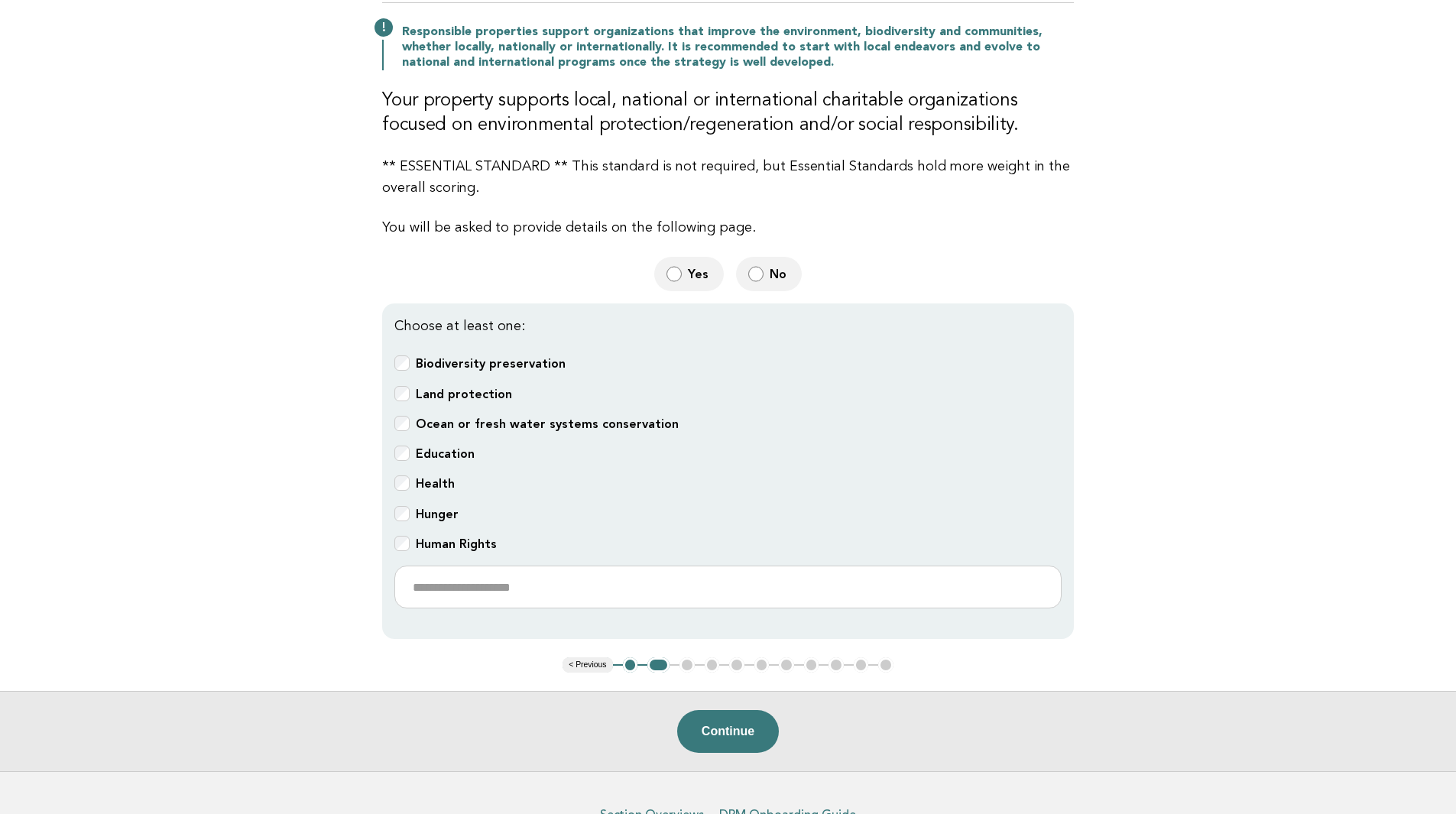
scroll to position [221, 0]
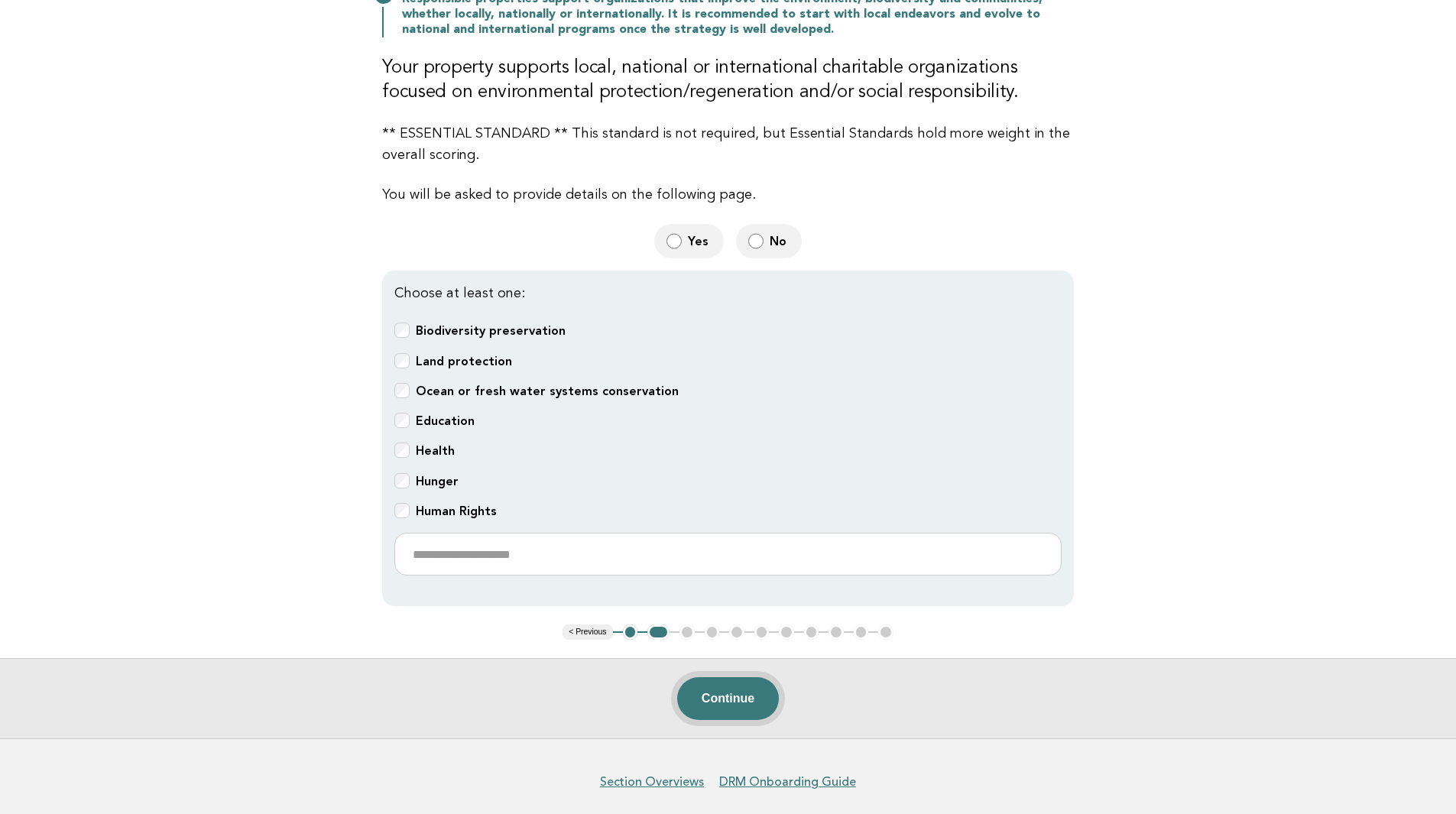
click at [727, 694] on button "Continue" at bounding box center [728, 698] width 102 height 43
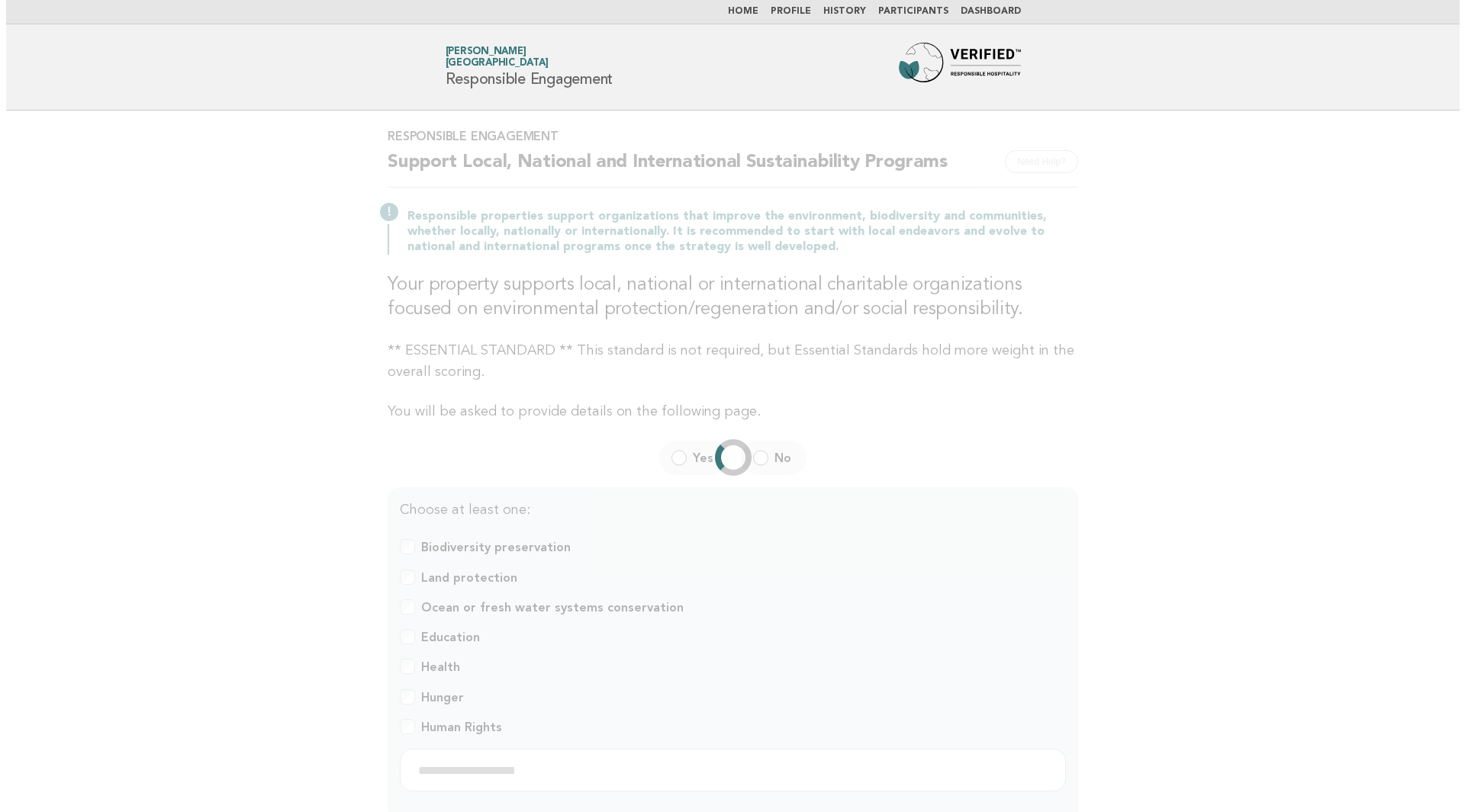
scroll to position [0, 0]
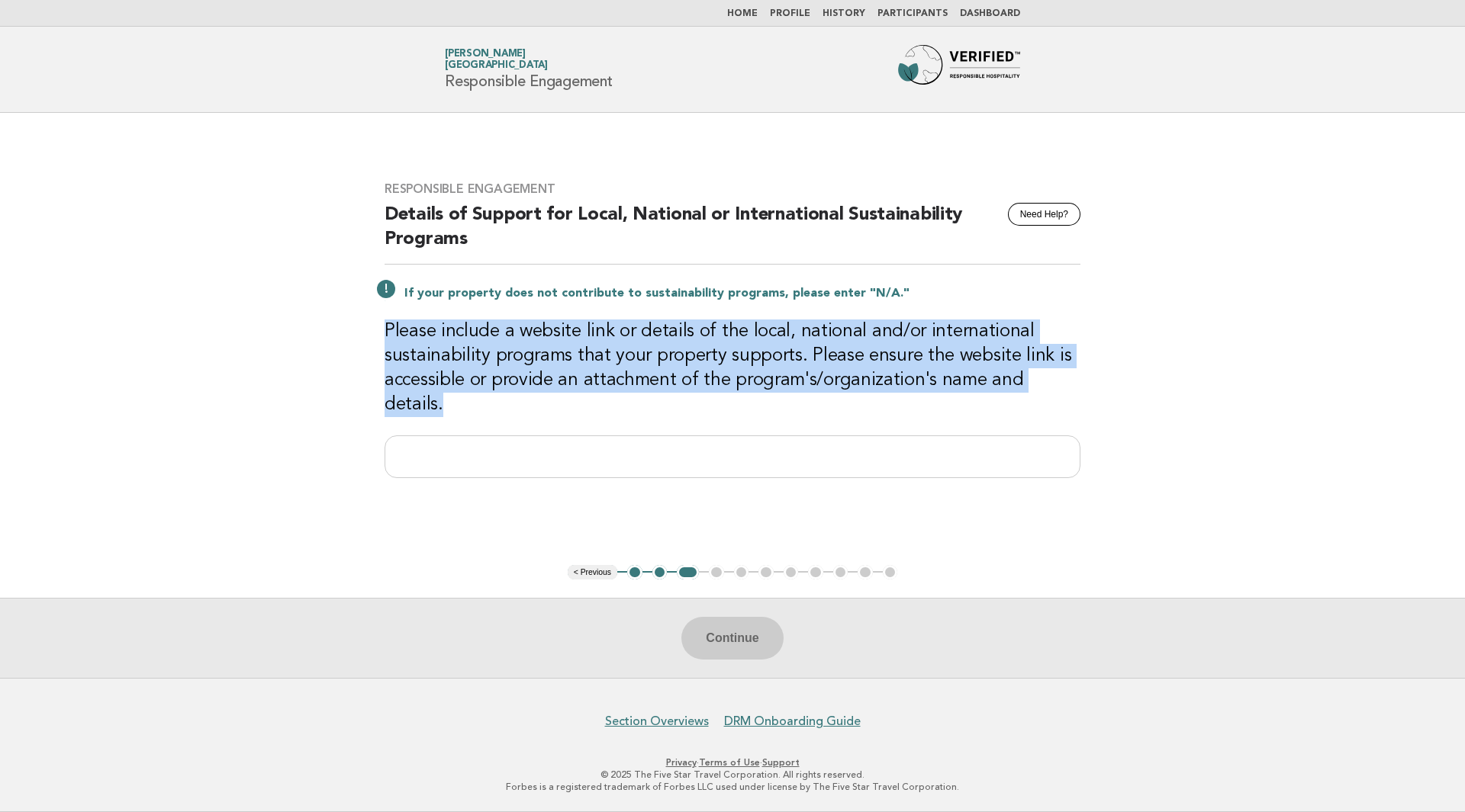
drag, startPoint x: 389, startPoint y: 339, endPoint x: 1081, endPoint y: 396, distance: 694.3
click at [1081, 396] on div "Responsible Engagement Need Help? Details of Support for Local, National or Int…" at bounding box center [732, 339] width 732 height 352
copy h3 "Please include a website link or details of the local, national and/or internat…"
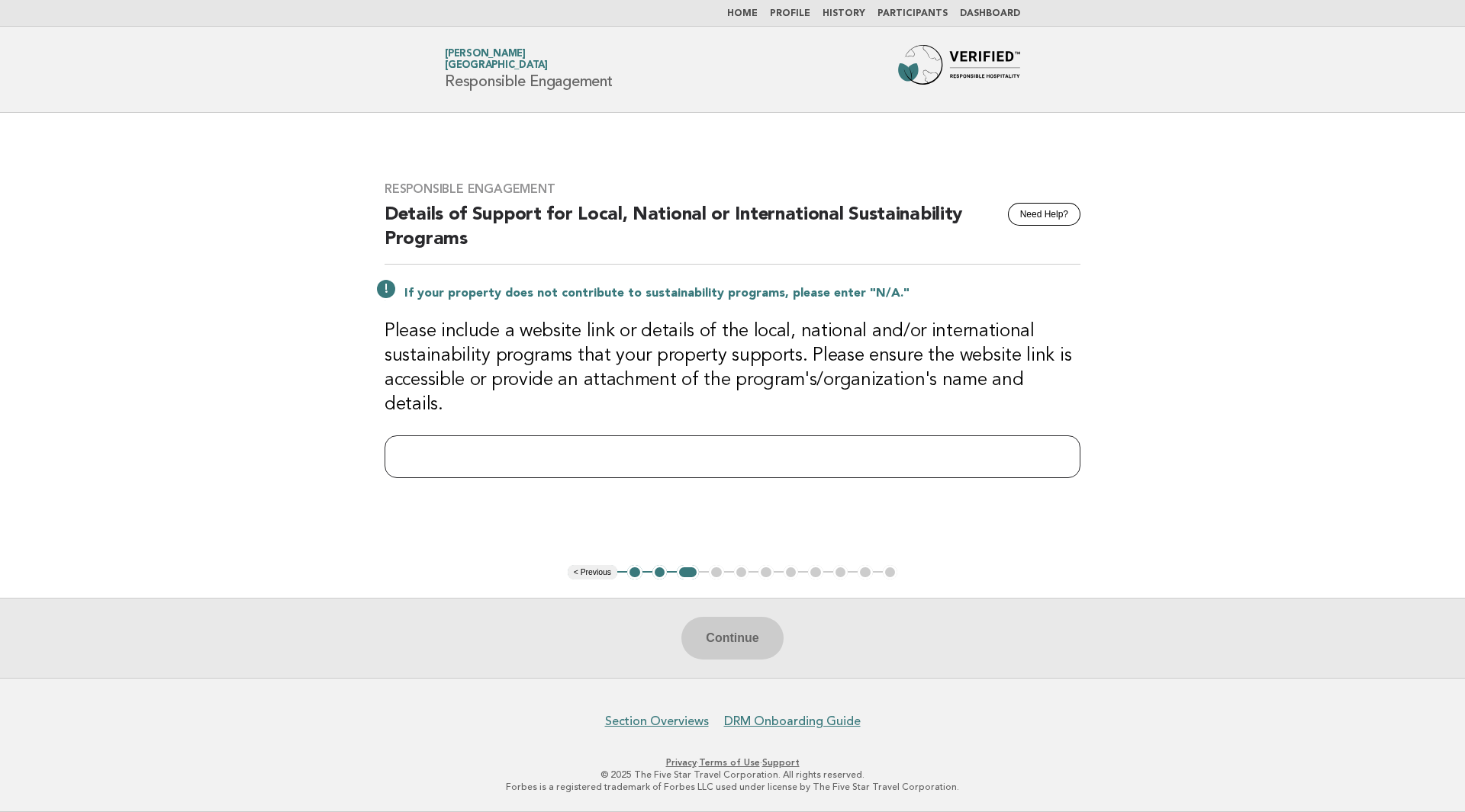
click at [607, 442] on input "text" at bounding box center [732, 457] width 695 height 43
click at [204, 424] on main "Responsible Engagement Need Help? Details of Support for Local, National or Int…" at bounding box center [732, 395] width 1465 height 565
click at [787, 478] on div "Responsible Engagement Need Help? Details of Support for Local, National or Int…" at bounding box center [732, 339] width 732 height 352
click at [447, 449] on input "text" at bounding box center [732, 457] width 695 height 43
paste input "**********"
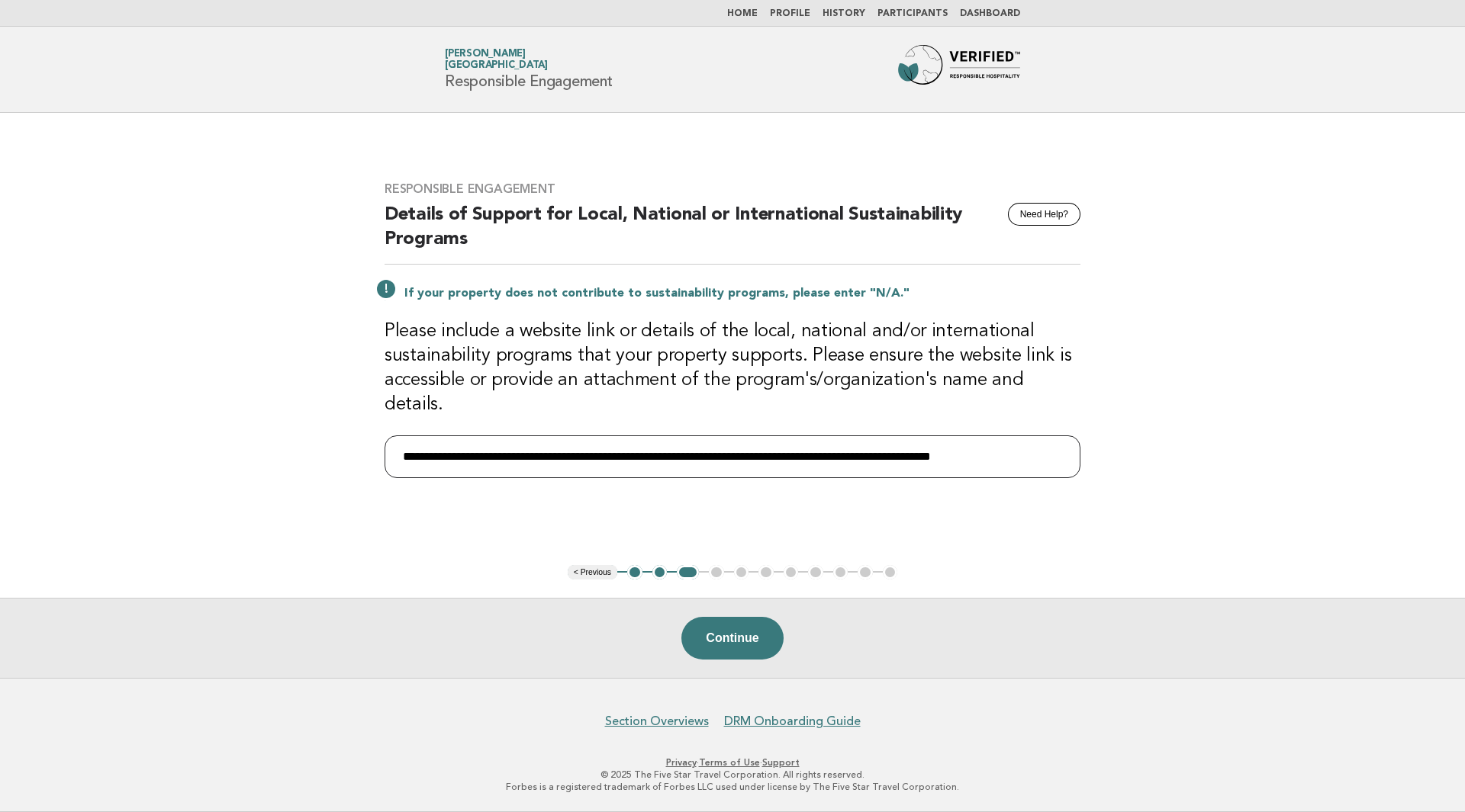
drag, startPoint x: 1018, startPoint y: 443, endPoint x: 993, endPoint y: 444, distance: 25.0
click at [993, 444] on input "**********" at bounding box center [732, 457] width 695 height 43
click at [759, 444] on input "**********" at bounding box center [732, 457] width 695 height 43
type input "**********"
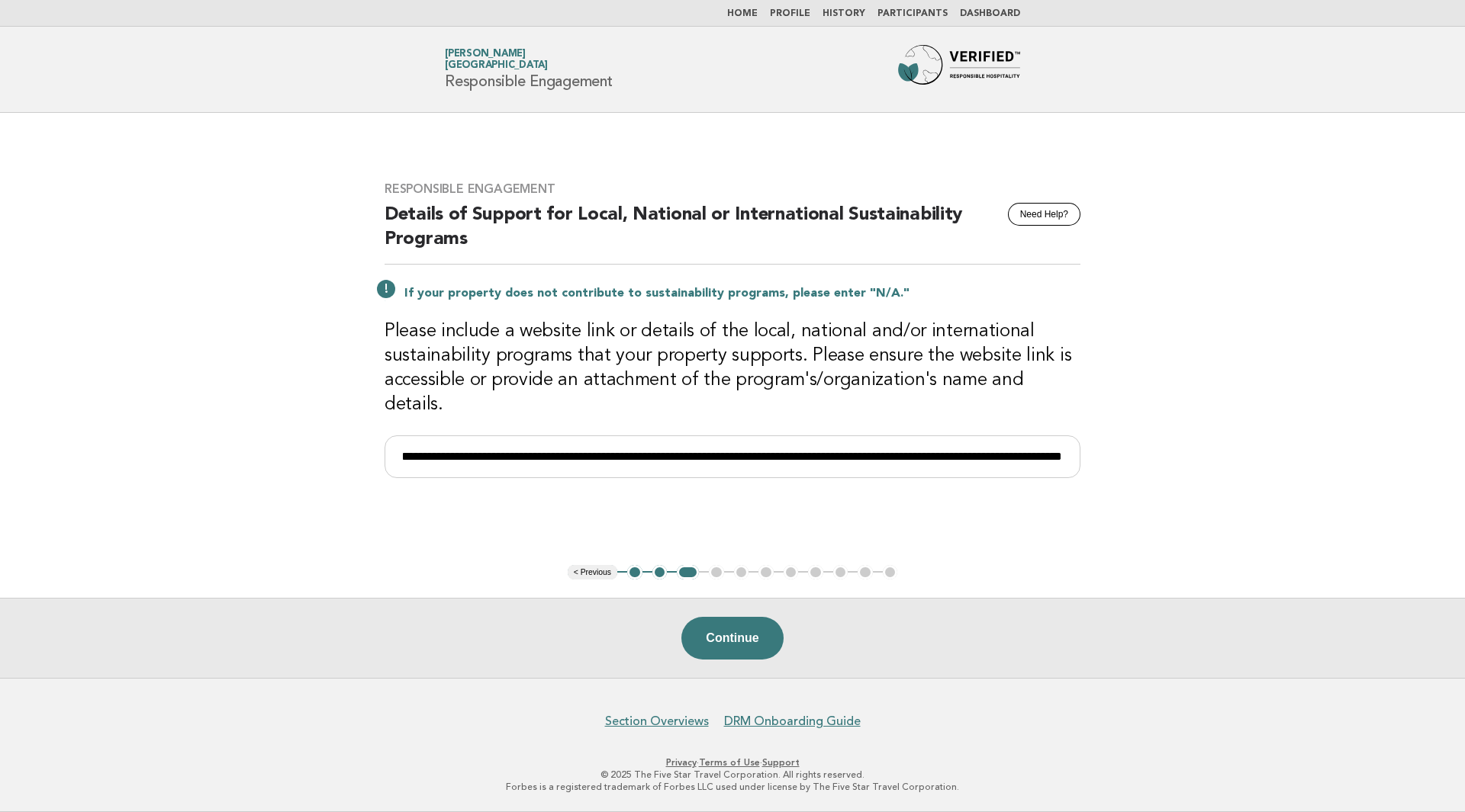
scroll to position [0, 0]
click at [1289, 42] on header "Forbes Travel Guide Tuba KAYACIK Lujo Hotel Bodrum Responsible Engagement" at bounding box center [732, 70] width 1465 height 86
click at [762, 636] on button "Continue" at bounding box center [732, 638] width 101 height 43
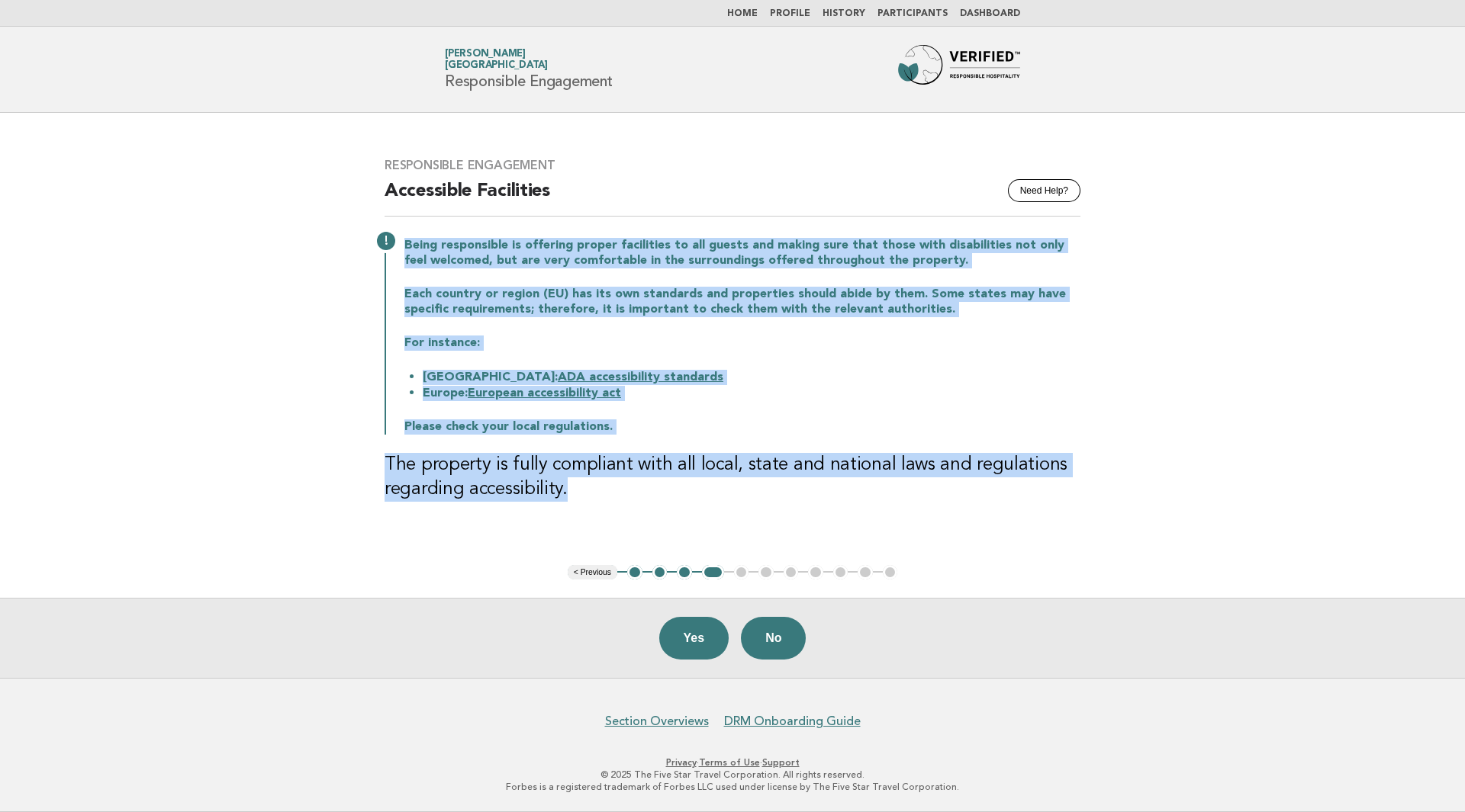
drag, startPoint x: 404, startPoint y: 244, endPoint x: 653, endPoint y: 486, distance: 347.2
click at [653, 486] on div "Responsible Engagement Need Help? Accessible Facilities Being responsible is of…" at bounding box center [732, 339] width 732 height 399
copy div "Being responsible is offering proper facilities to all guests and making sure t…"
click at [702, 636] on button "Yes" at bounding box center [694, 638] width 70 height 43
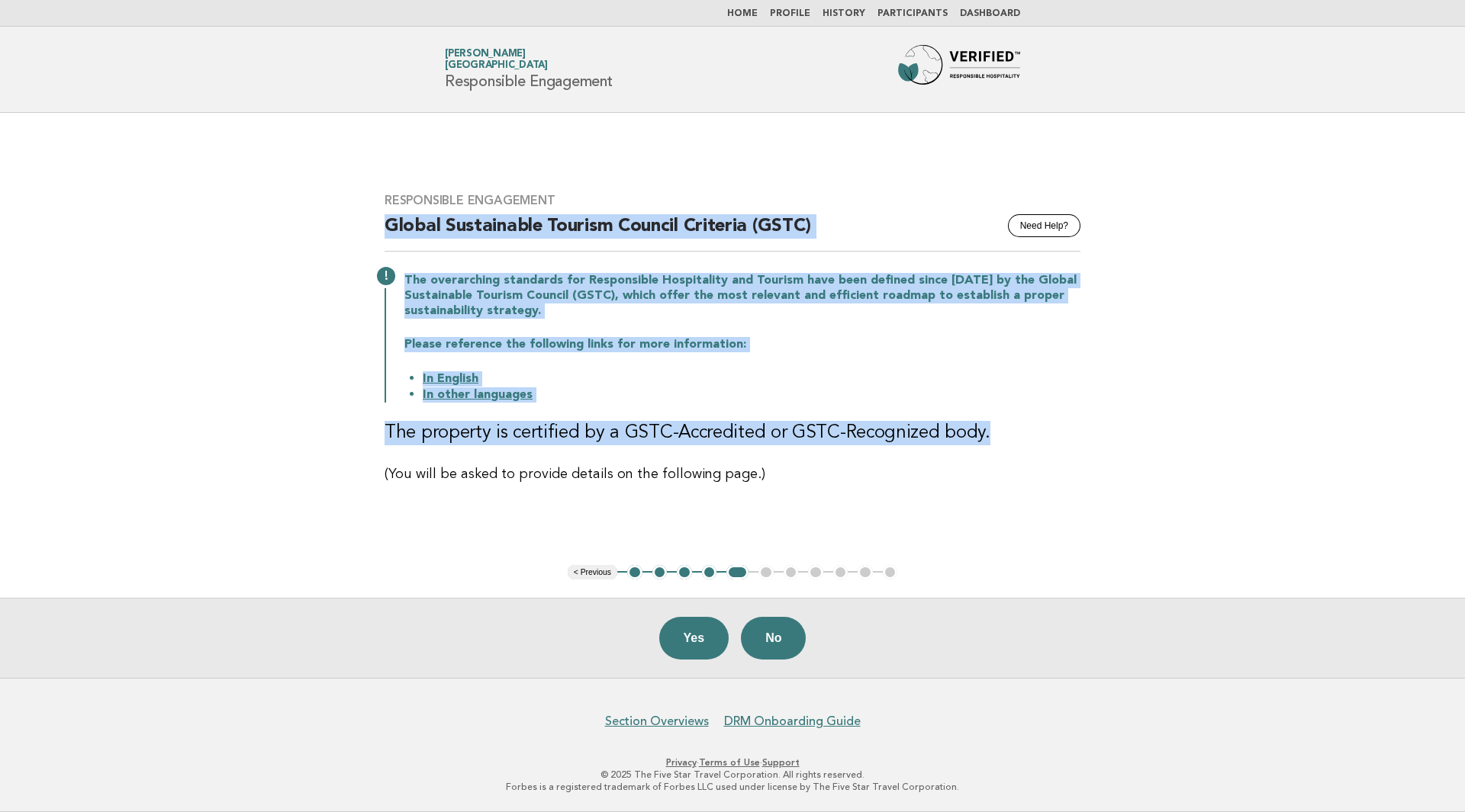
drag, startPoint x: 388, startPoint y: 231, endPoint x: 988, endPoint y: 435, distance: 633.7
click at [988, 435] on div "Responsible Engagement Need Help? Global Sustainable Tourism Council Criteria (…" at bounding box center [732, 339] width 732 height 328
copy div "Global Sustainable Tourism Council Criteria (GSTC) The overarching standards fo…"
click at [695, 630] on button "Yes" at bounding box center [694, 638] width 70 height 43
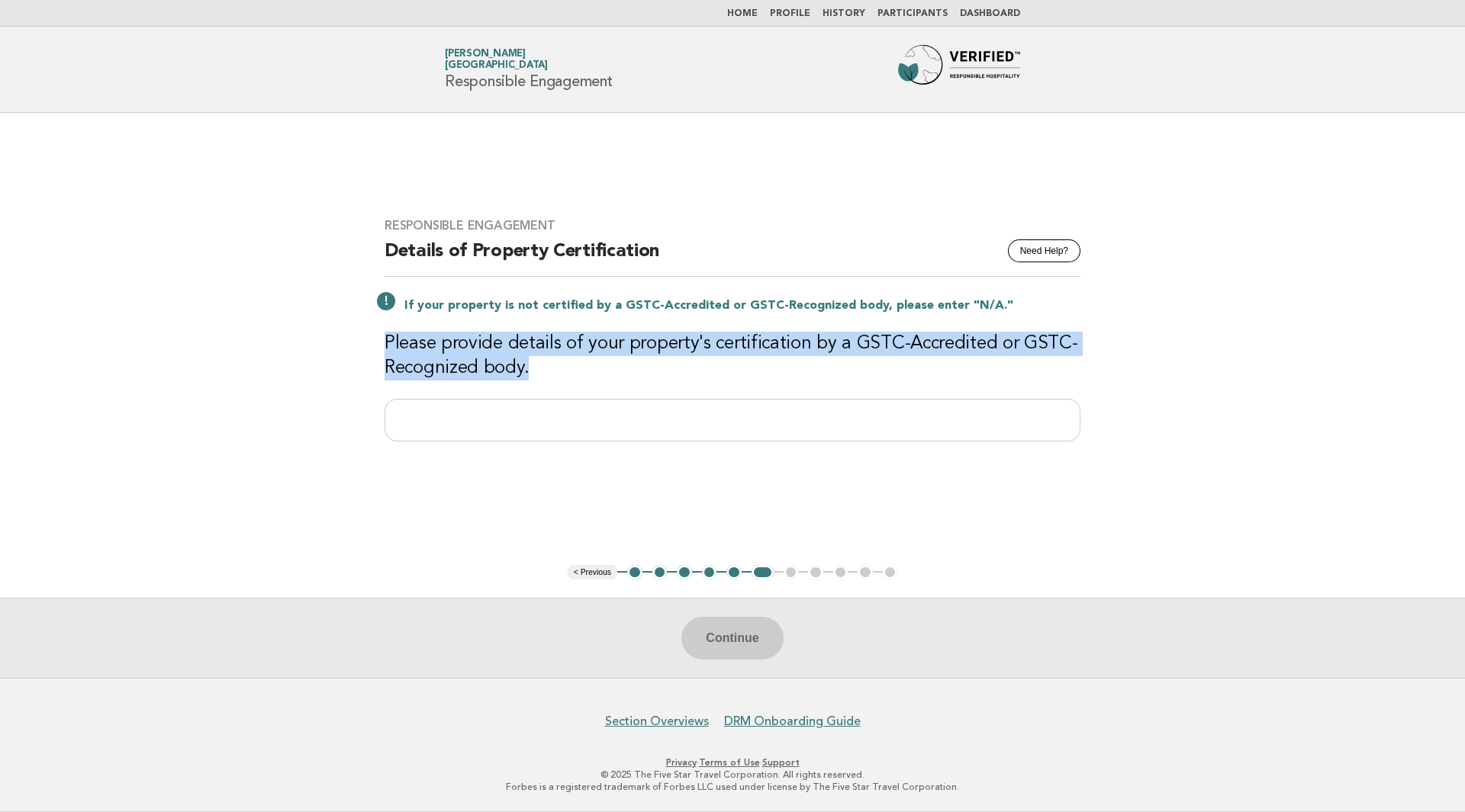
drag, startPoint x: 384, startPoint y: 340, endPoint x: 536, endPoint y: 373, distance: 155.5
click at [548, 377] on div "Responsible Engagement Need Help? Details of Property Certification If your pro…" at bounding box center [732, 339] width 732 height 279
copy h3 "Please provide details of your property's certification by a GSTC-Accredited or…"
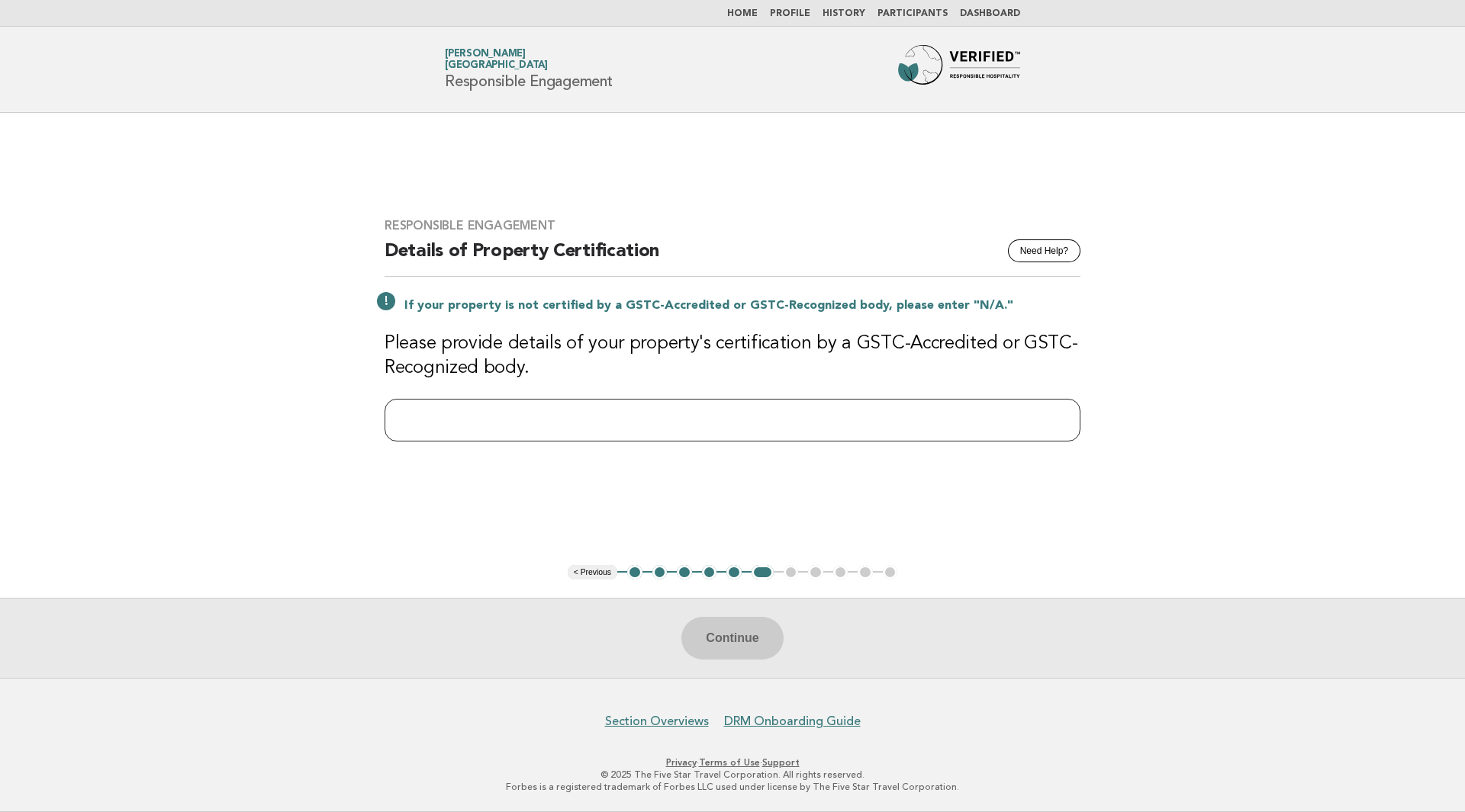
click at [439, 430] on input "text" at bounding box center [732, 420] width 695 height 43
paste input "**********"
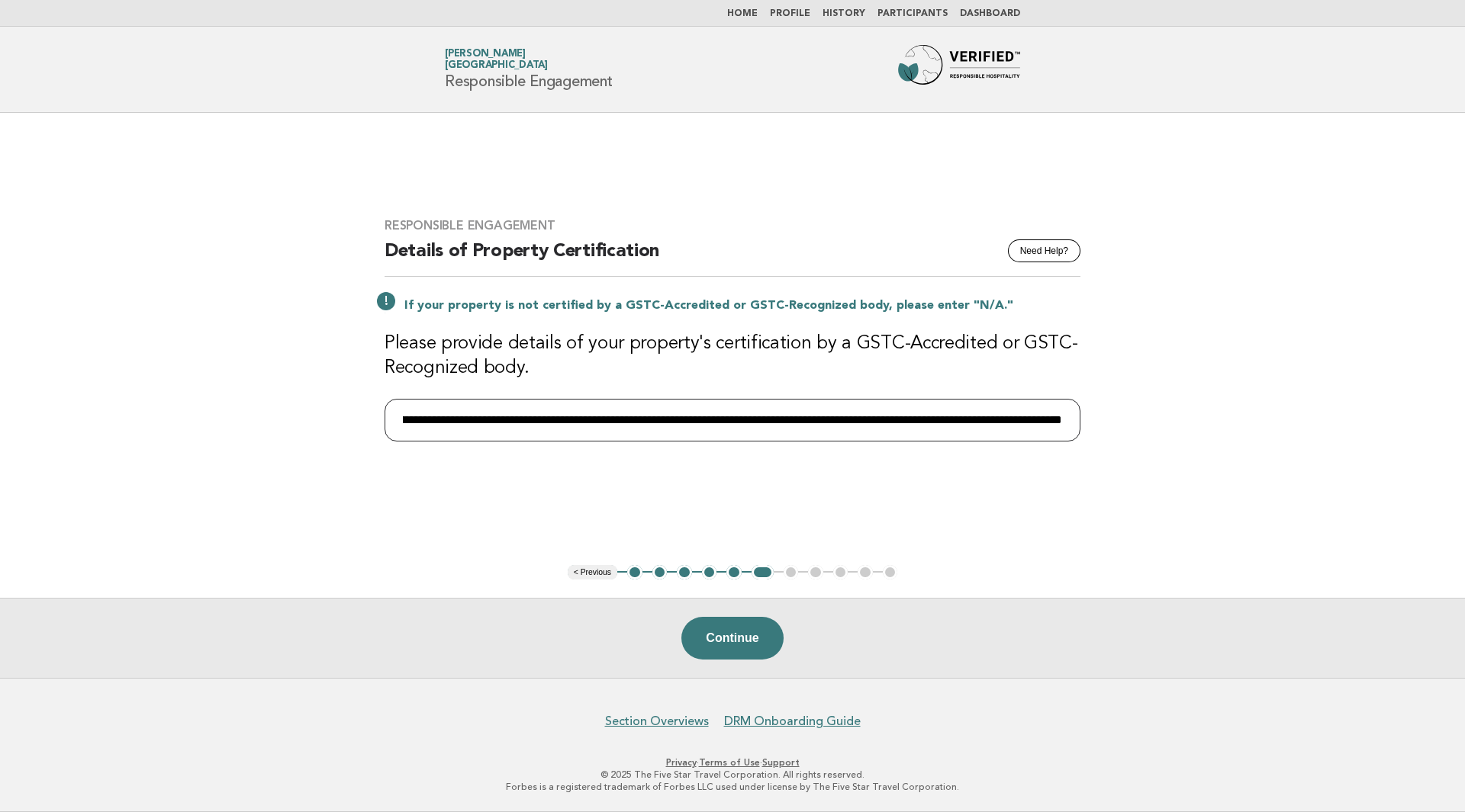
scroll to position [0, 456]
type input "**********"
click at [740, 642] on button "Continue" at bounding box center [732, 638] width 101 height 43
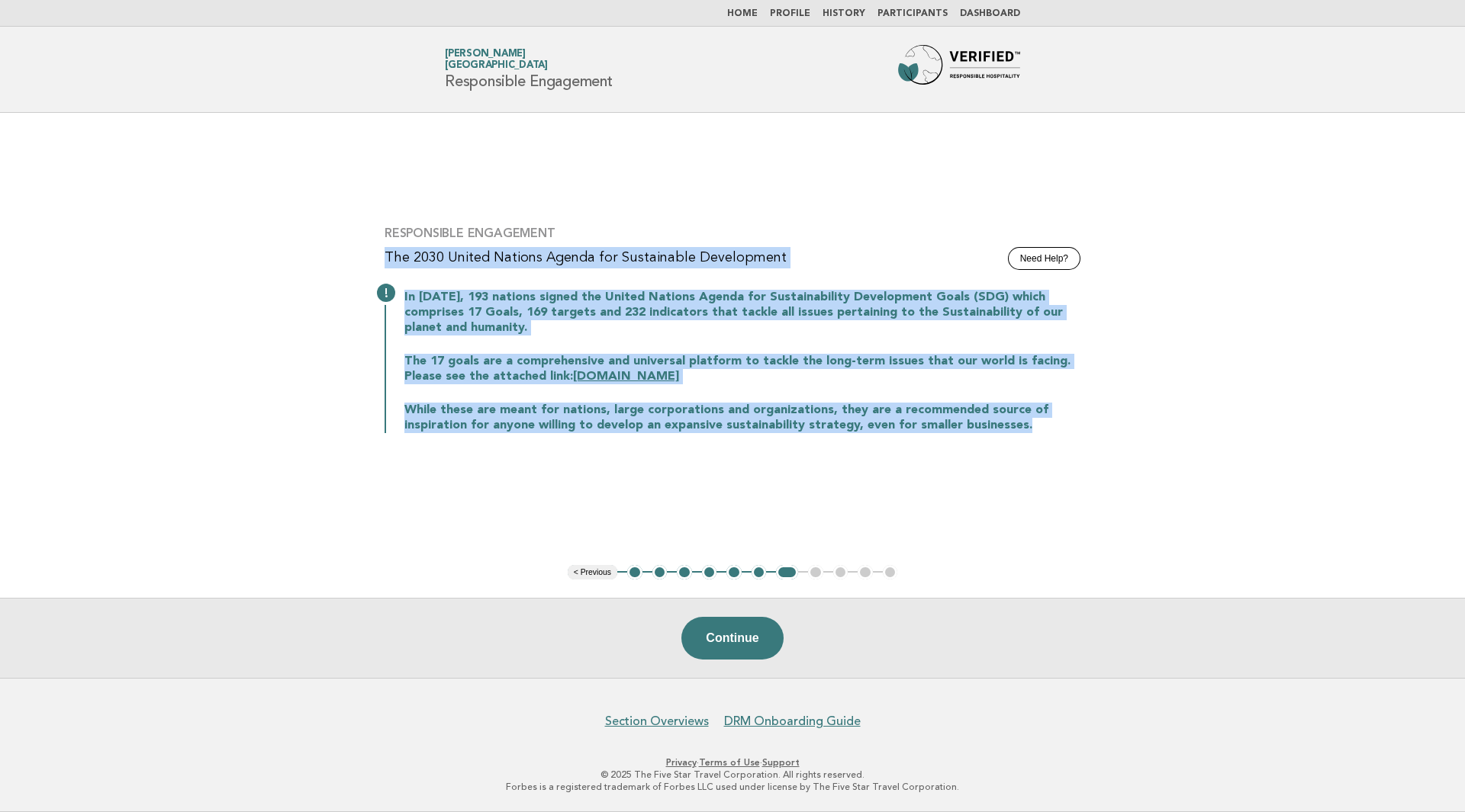
drag, startPoint x: 384, startPoint y: 253, endPoint x: 1057, endPoint y: 429, distance: 695.6
click at [1057, 429] on div "Responsible Engagement Need Help? The 2030 United Nations Agenda for Sustainabl…" at bounding box center [732, 339] width 732 height 262
copy div "The 2030 United Nations Agenda for Sustainable Development In September 2015, 1…"
click at [729, 634] on button "Continue" at bounding box center [732, 638] width 101 height 43
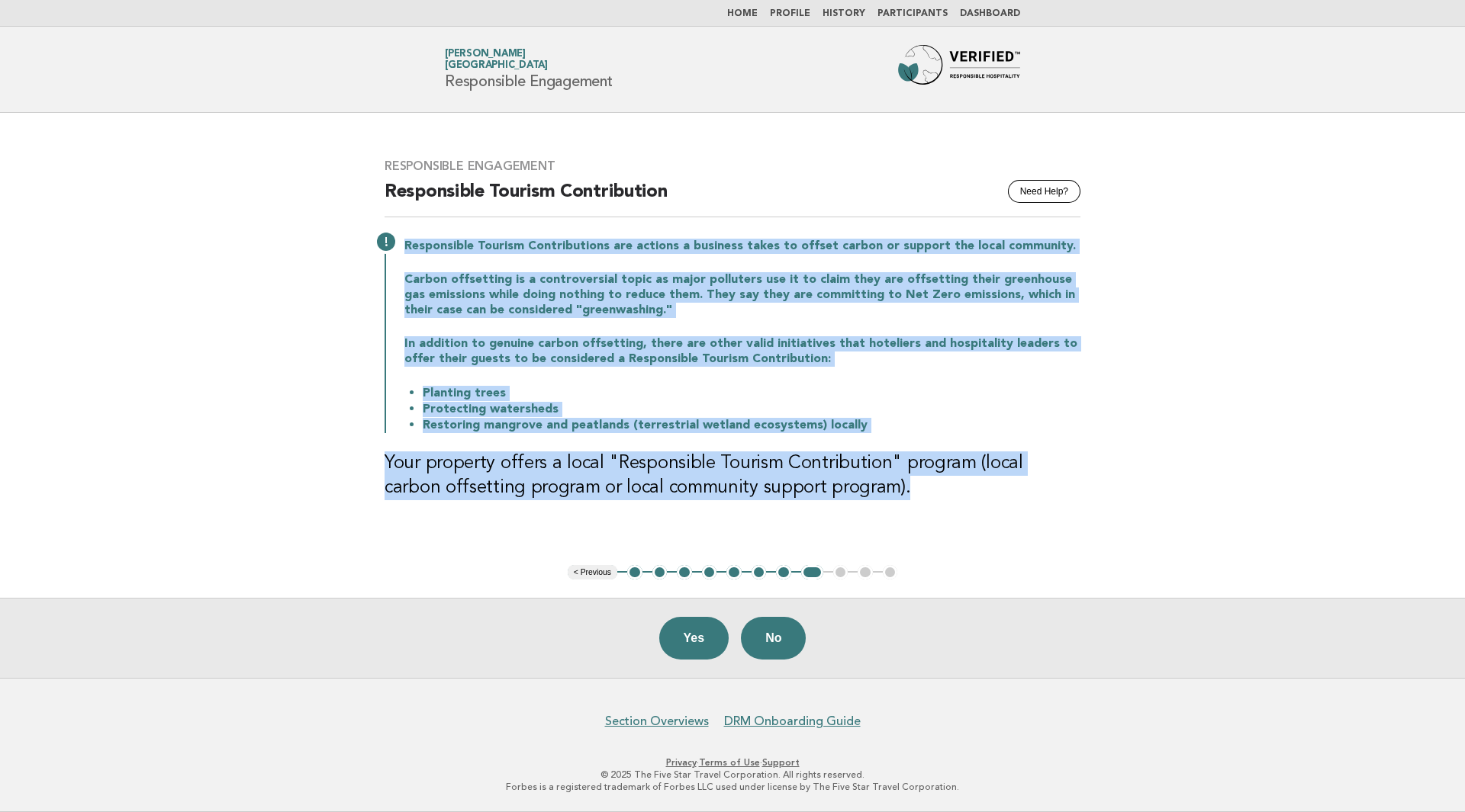
drag, startPoint x: 423, startPoint y: 256, endPoint x: 943, endPoint y: 477, distance: 565.0
click at [943, 477] on div "Responsible Engagement Need Help? Responsible Tourism Contribution Responsible …" at bounding box center [732, 339] width 732 height 396
copy div "Responsible Tourism Contributions are actions a business takes to offset carbon…"
click at [970, 520] on div "Responsible Engagement Need Help? Responsible Tourism Contribution Responsible …" at bounding box center [732, 339] width 732 height 396
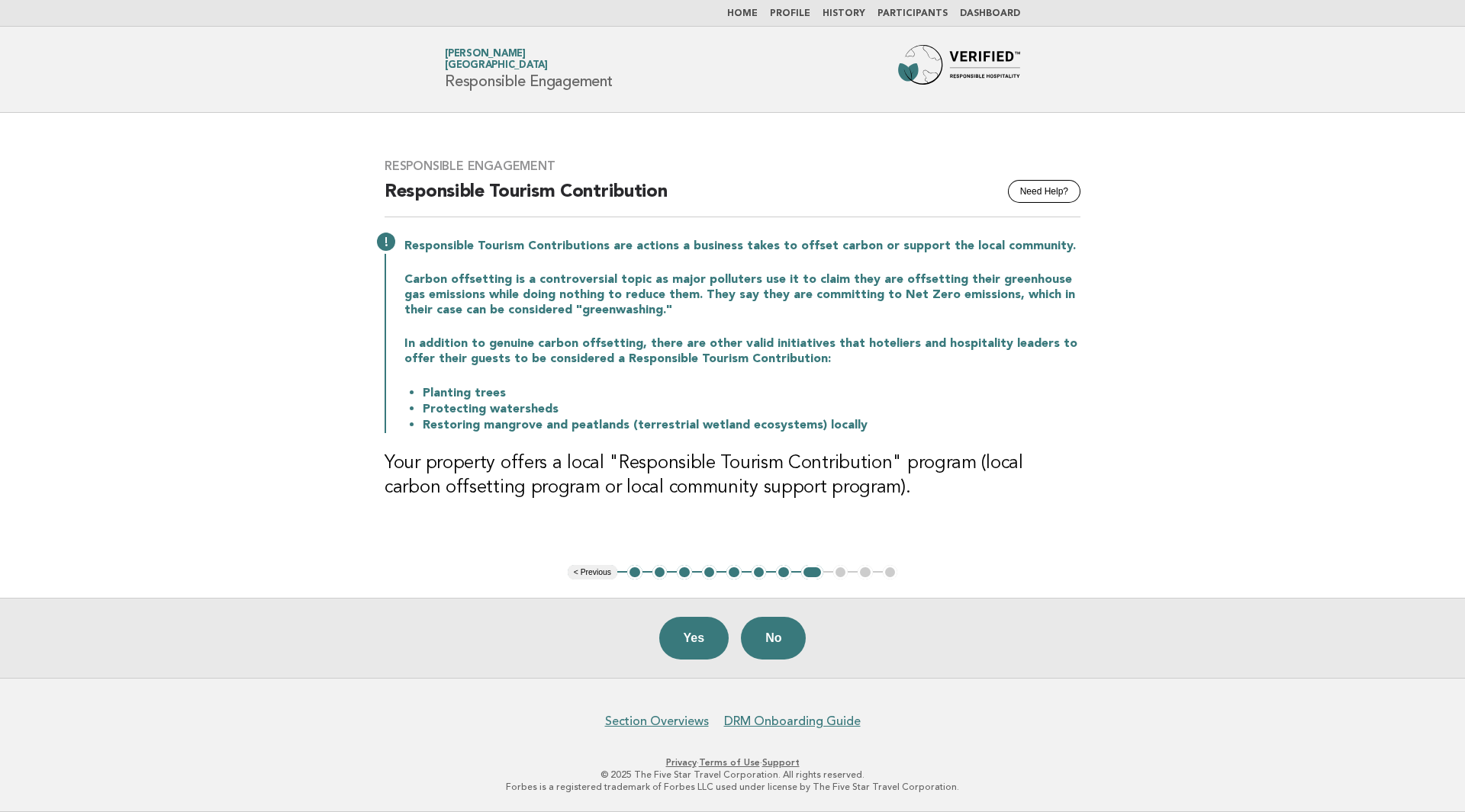
click at [697, 638] on button "Yes" at bounding box center [694, 638] width 70 height 43
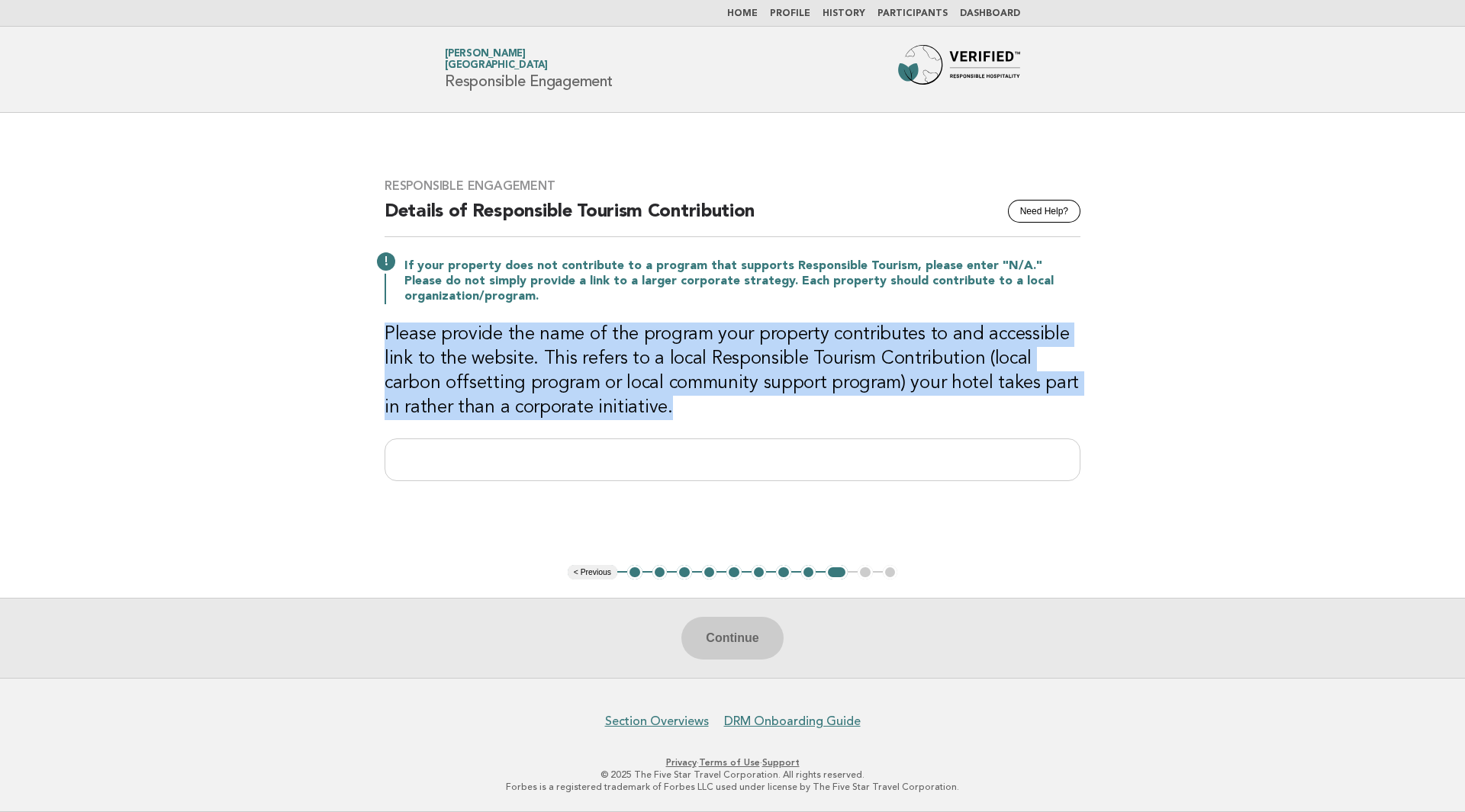
drag, startPoint x: 384, startPoint y: 333, endPoint x: 617, endPoint y: 412, distance: 246.0
click at [617, 412] on h3 "Please provide the name of the program your property contributes to and accessi…" at bounding box center [732, 371] width 695 height 98
click at [810, 572] on button "8" at bounding box center [808, 572] width 15 height 15
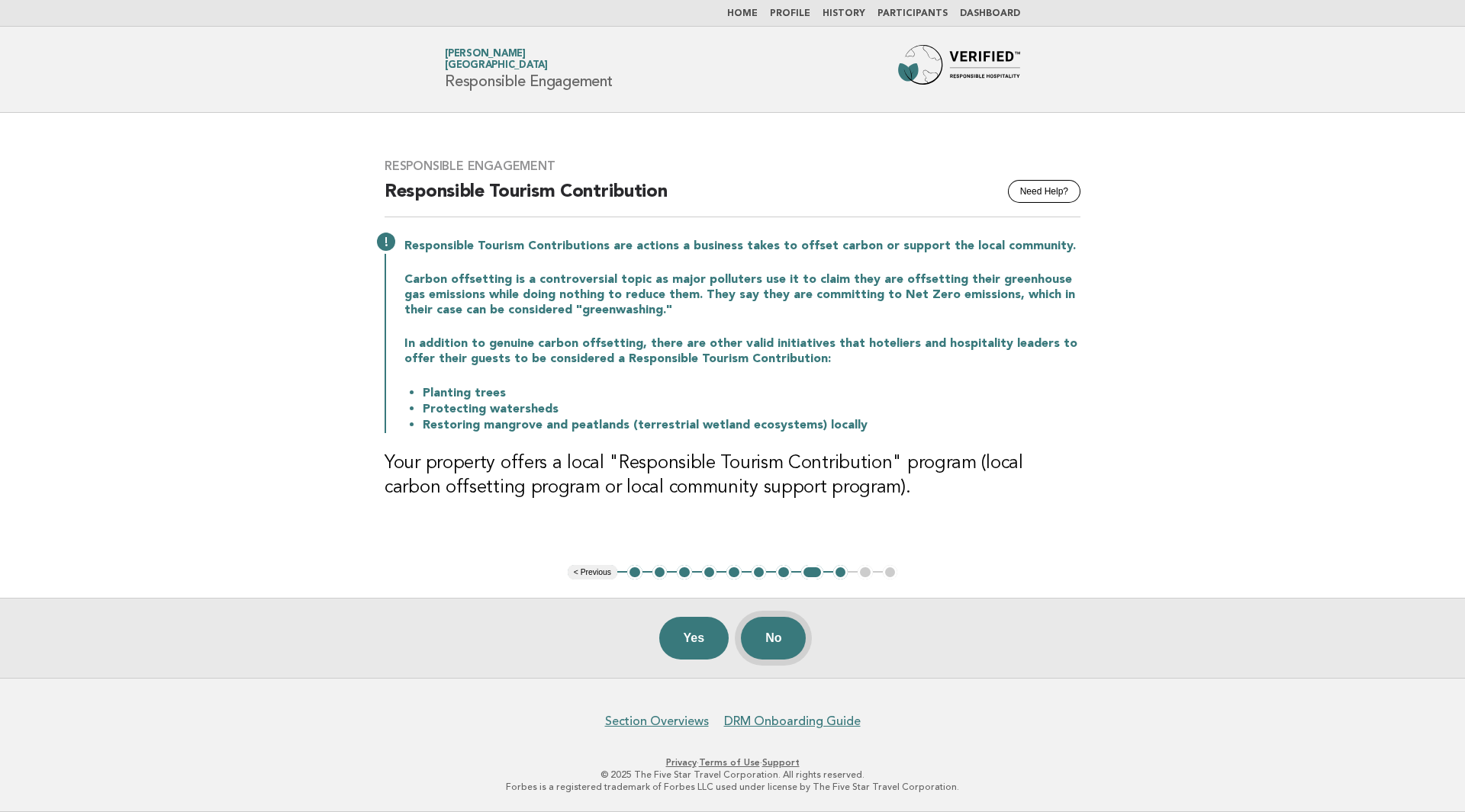
click at [780, 641] on button "No" at bounding box center [773, 638] width 65 height 43
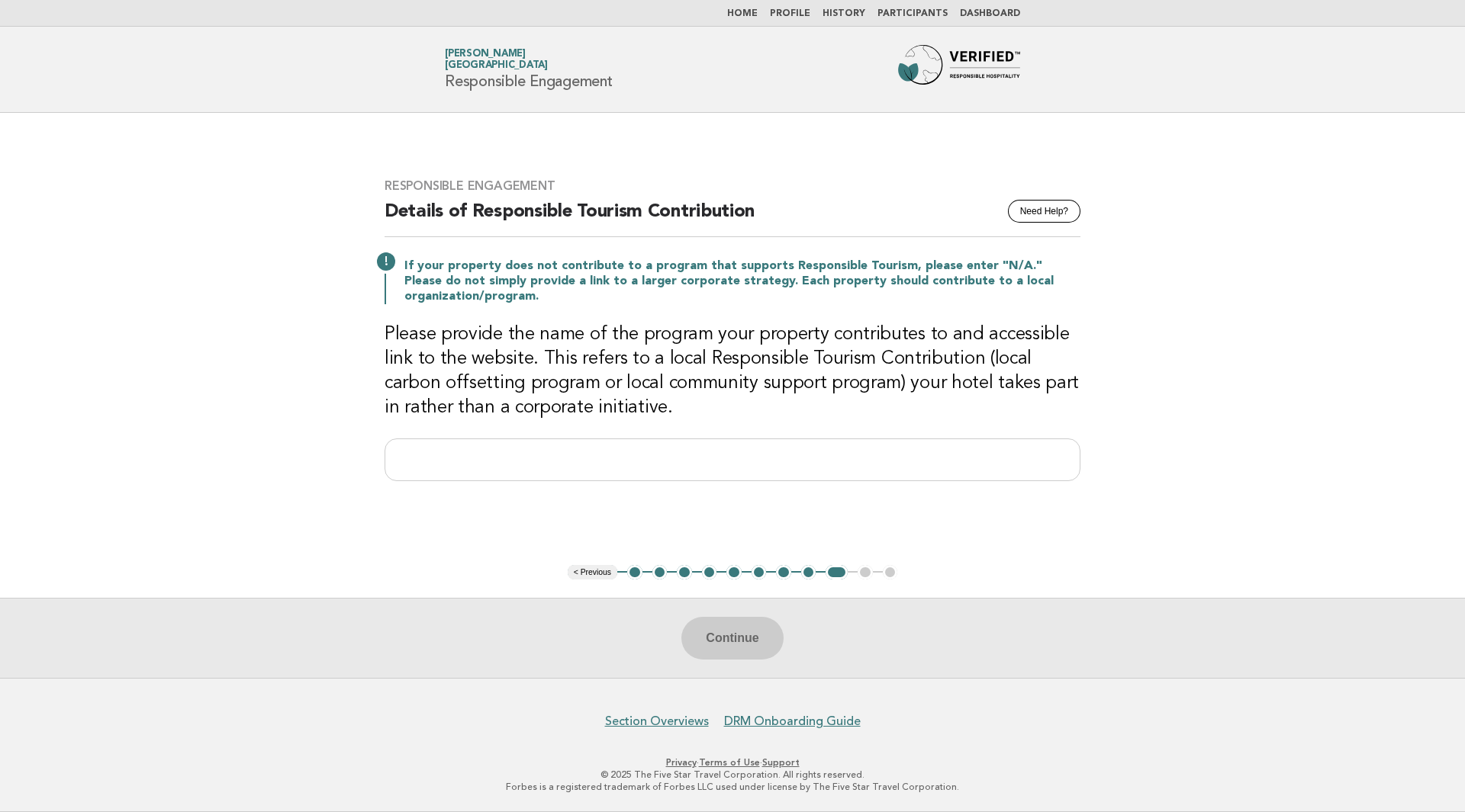
click at [808, 574] on button "8" at bounding box center [808, 572] width 15 height 15
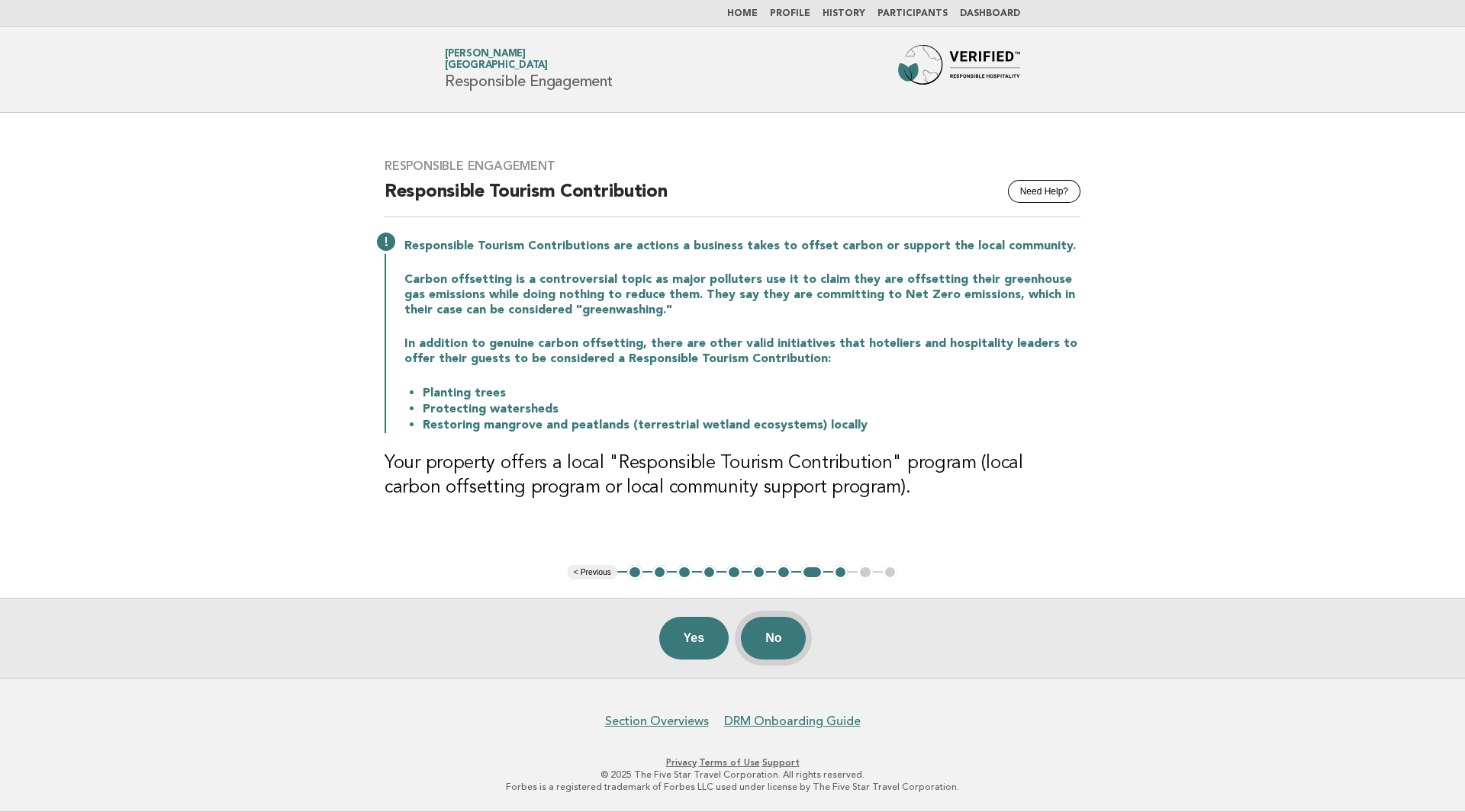
click at [778, 643] on button "No" at bounding box center [773, 638] width 65 height 43
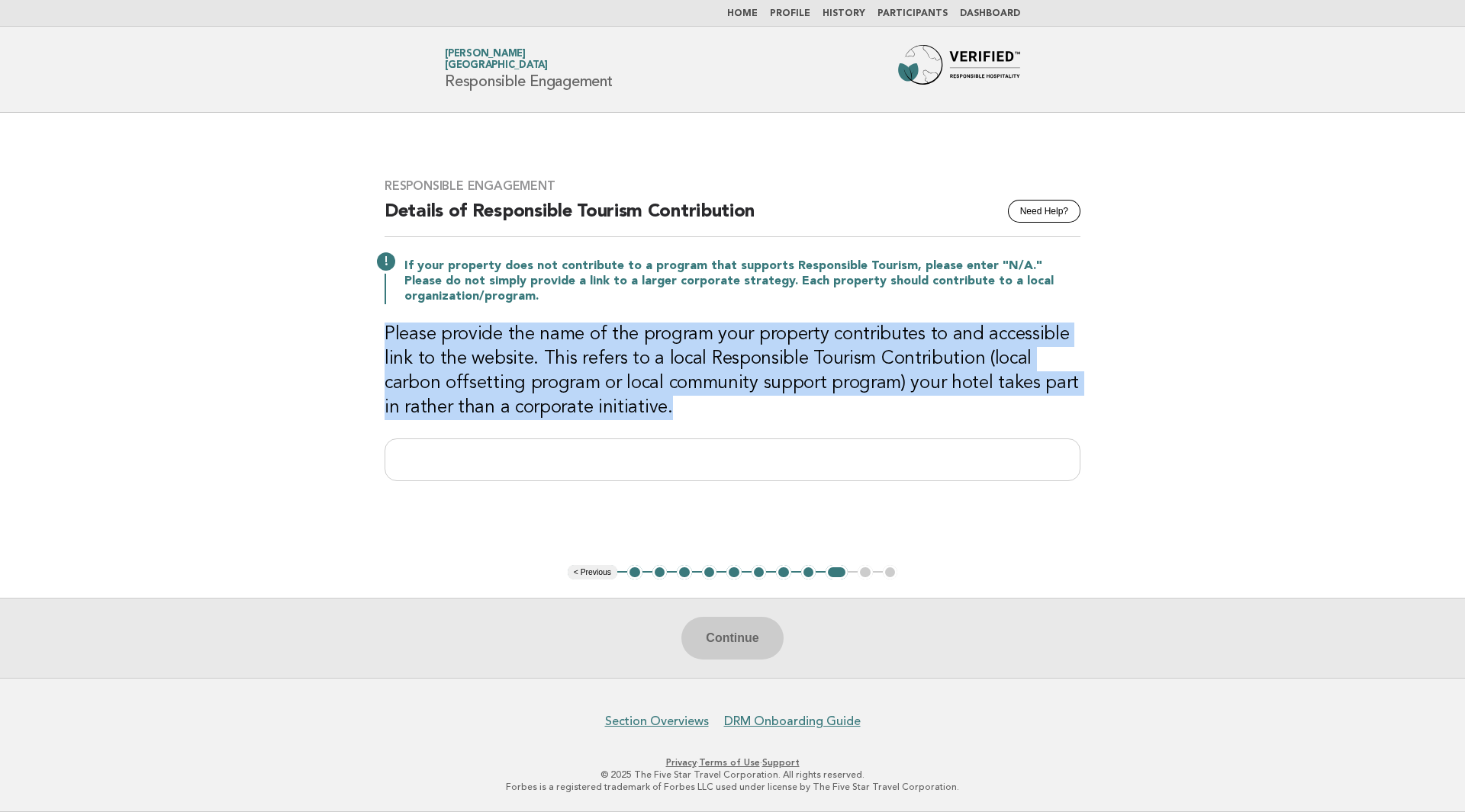
drag, startPoint x: 388, startPoint y: 334, endPoint x: 639, endPoint y: 418, distance: 264.7
click at [639, 418] on h3 "Please provide the name of the program your property contributes to and accessi…" at bounding box center [732, 371] width 695 height 98
copy h3 "Please provide the name of the program your property contributes to and accessi…"
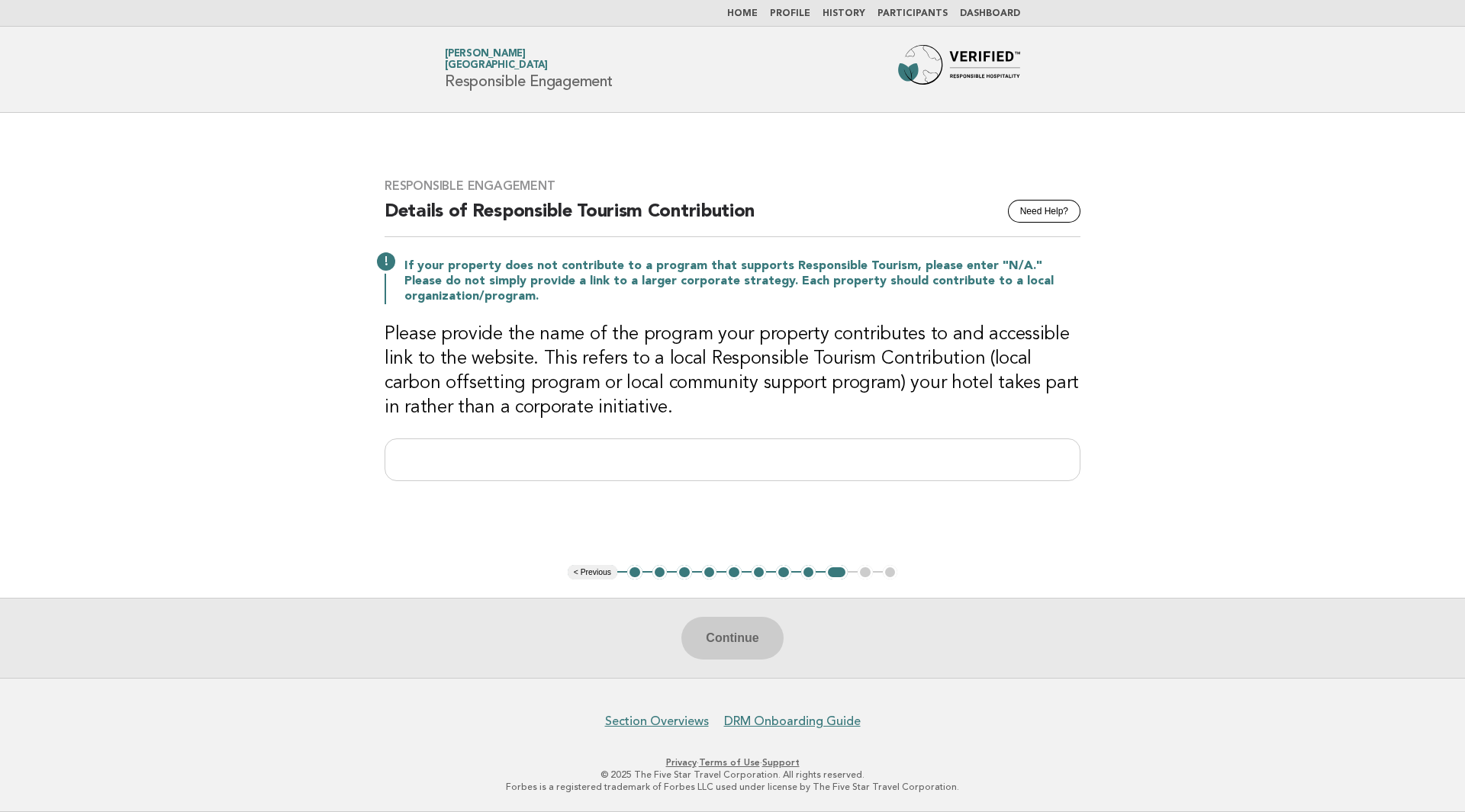
click at [751, 630] on div "Continue" at bounding box center [732, 638] width 1465 height 80
click at [757, 461] on input "text" at bounding box center [732, 459] width 695 height 43
type input "***"
click at [743, 636] on button "Continue" at bounding box center [732, 638] width 101 height 43
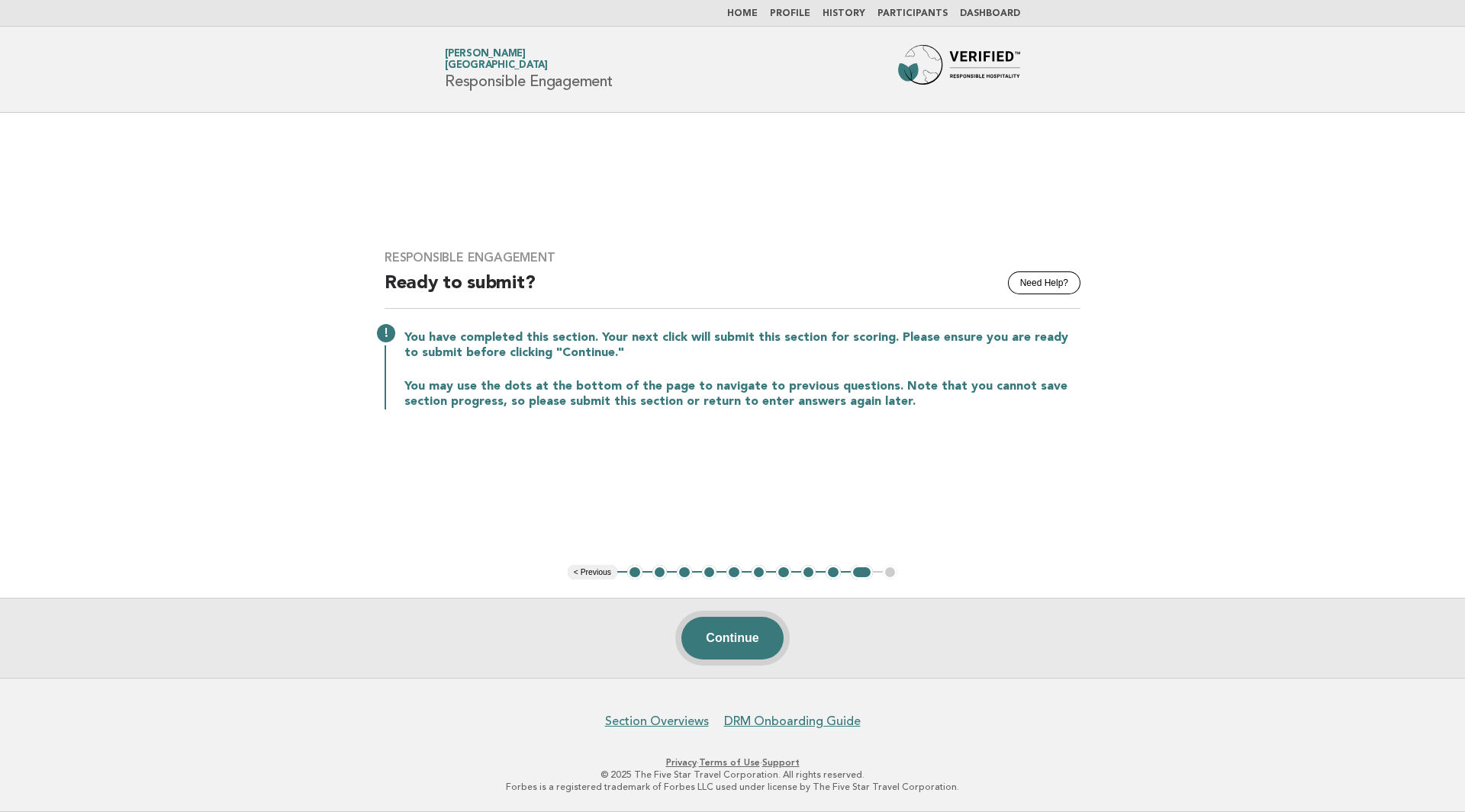
click at [751, 641] on button "Continue" at bounding box center [732, 638] width 101 height 43
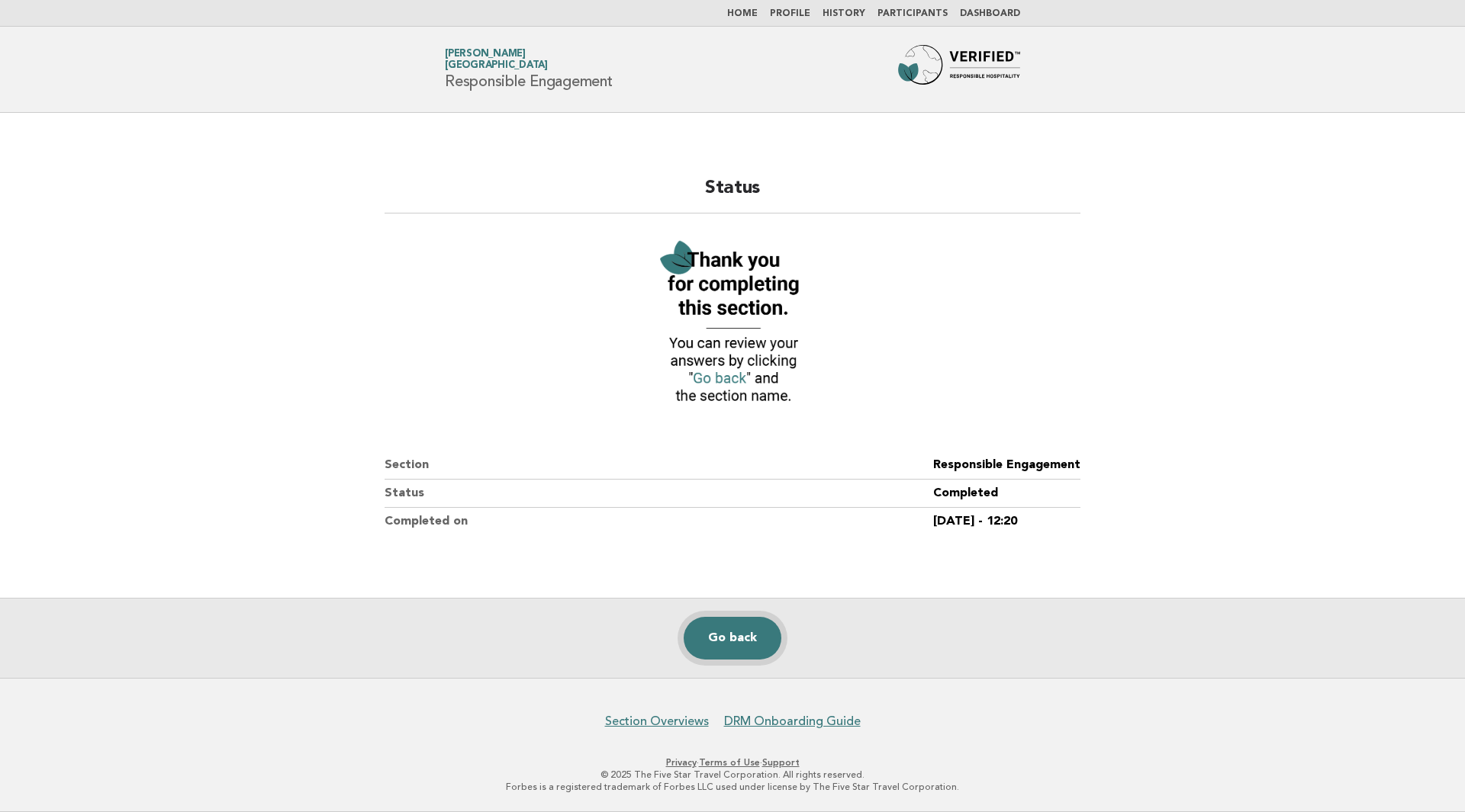
click at [751, 641] on link "Go back" at bounding box center [732, 638] width 98 height 43
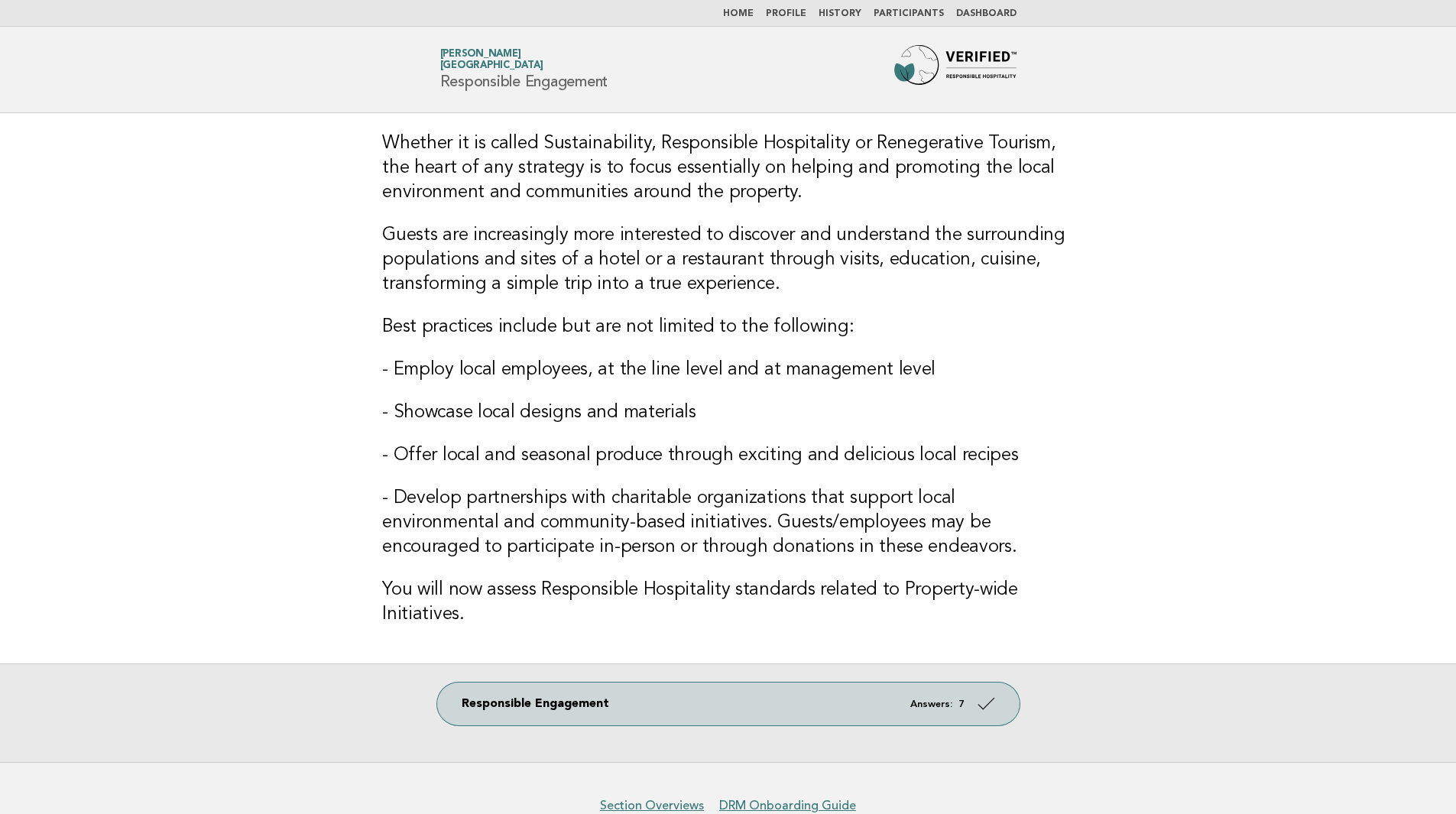
click at [753, 11] on link "Home" at bounding box center [738, 13] width 31 height 9
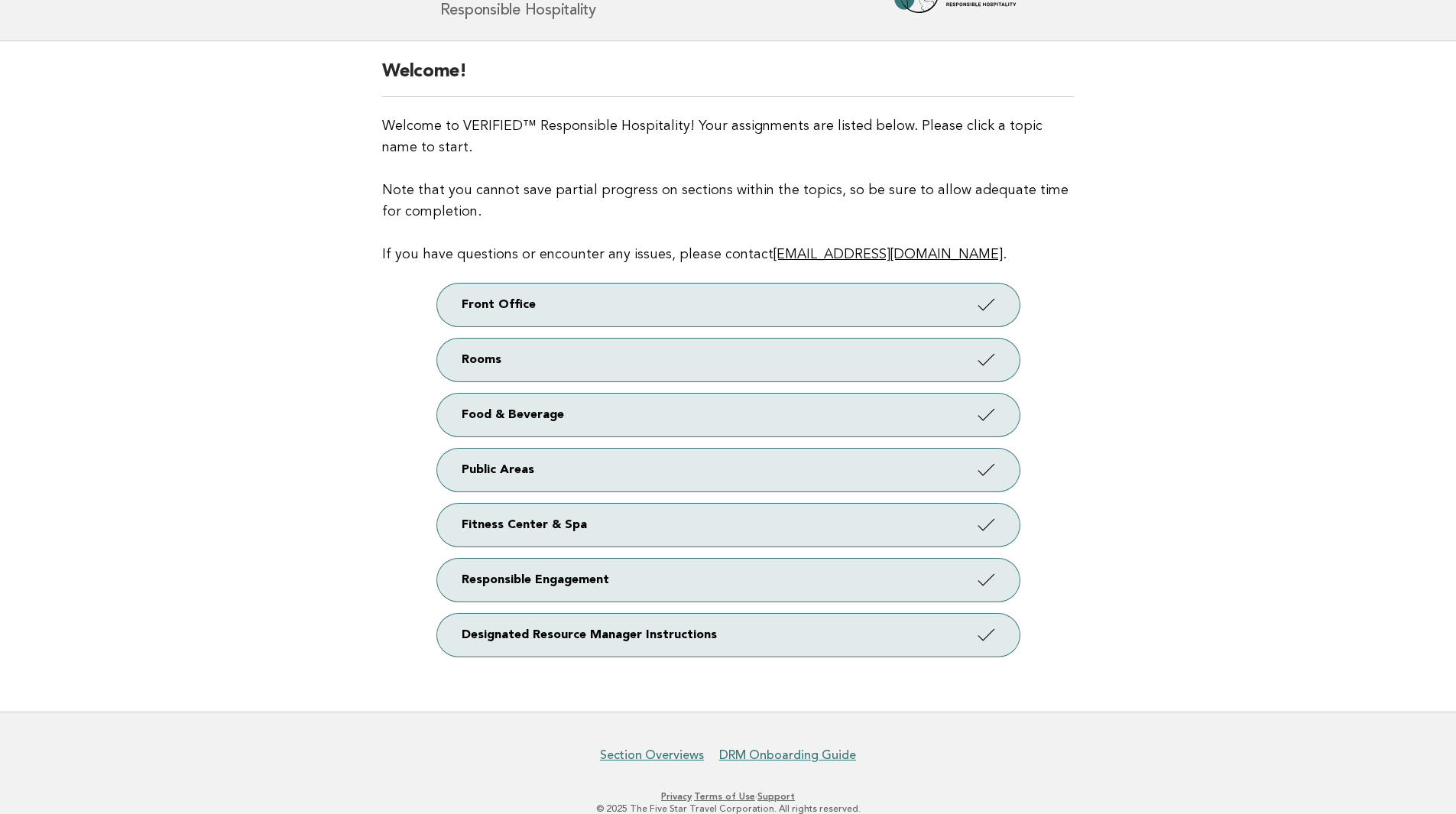
scroll to position [103, 0]
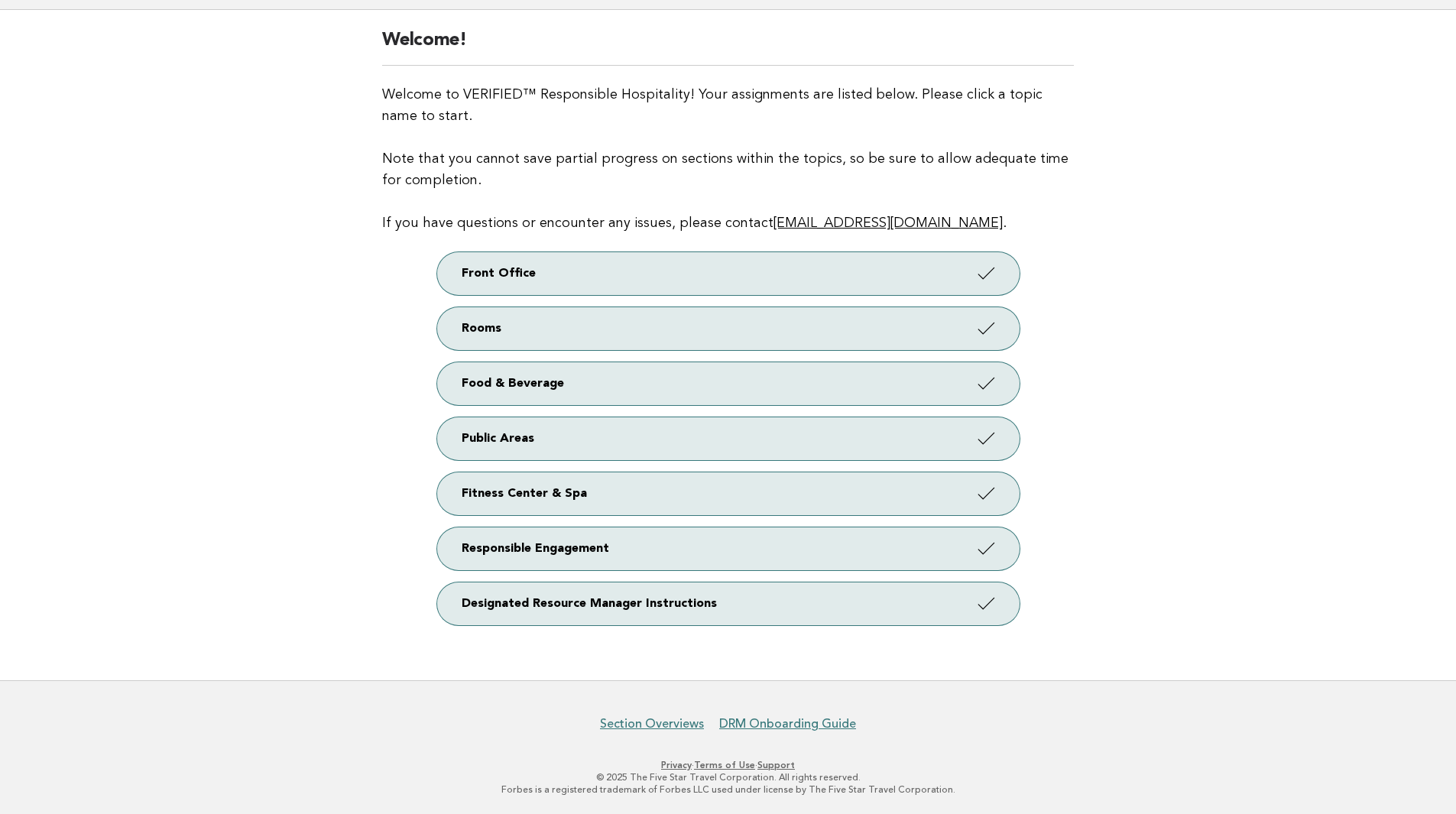
click at [1206, 364] on main "Welcome! Welcome to VERIFIED™ Responsible Hospitality! Your assignments are lis…" at bounding box center [728, 345] width 1456 height 670
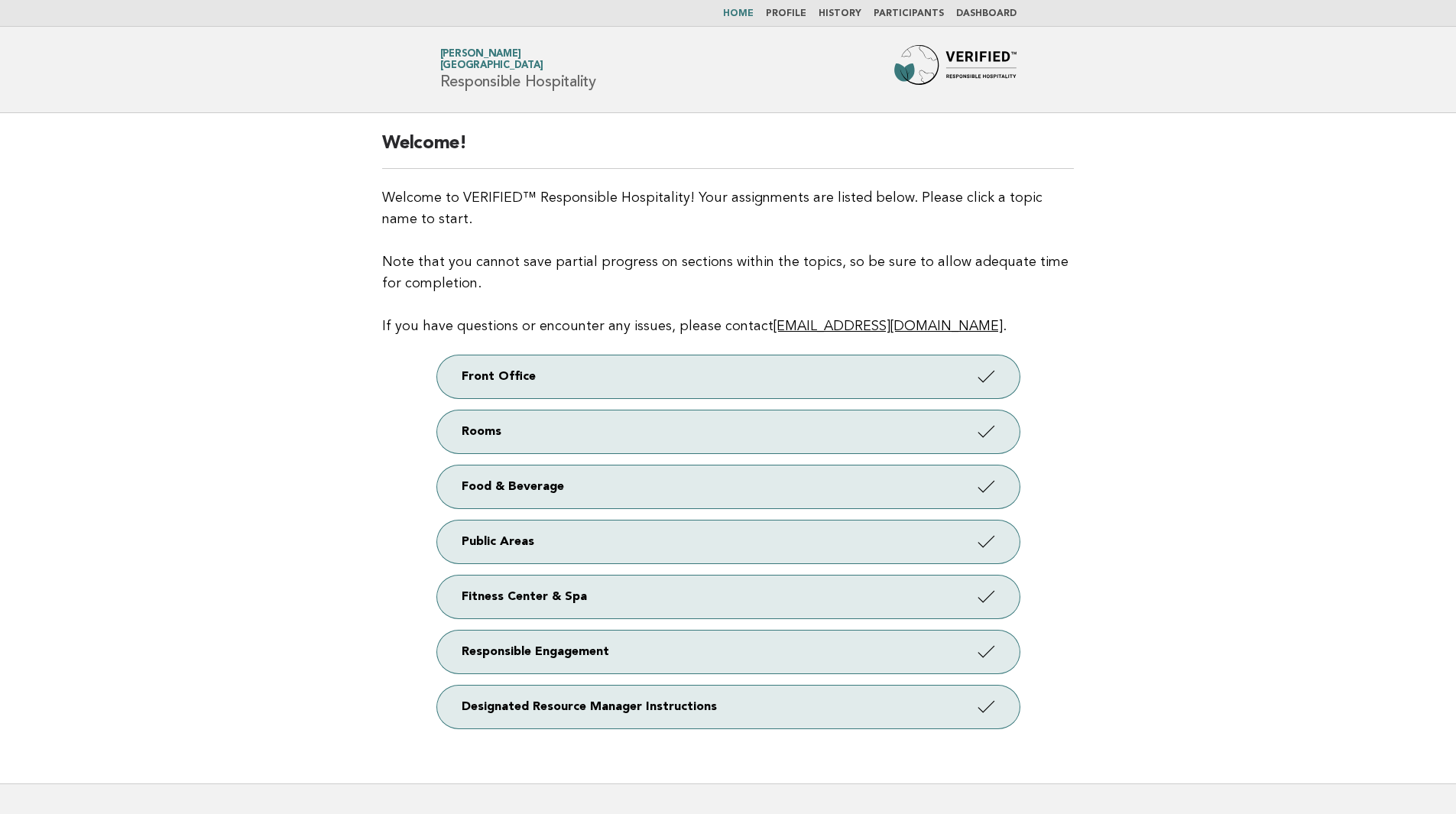
click at [987, 14] on link "Dashboard" at bounding box center [986, 13] width 60 height 9
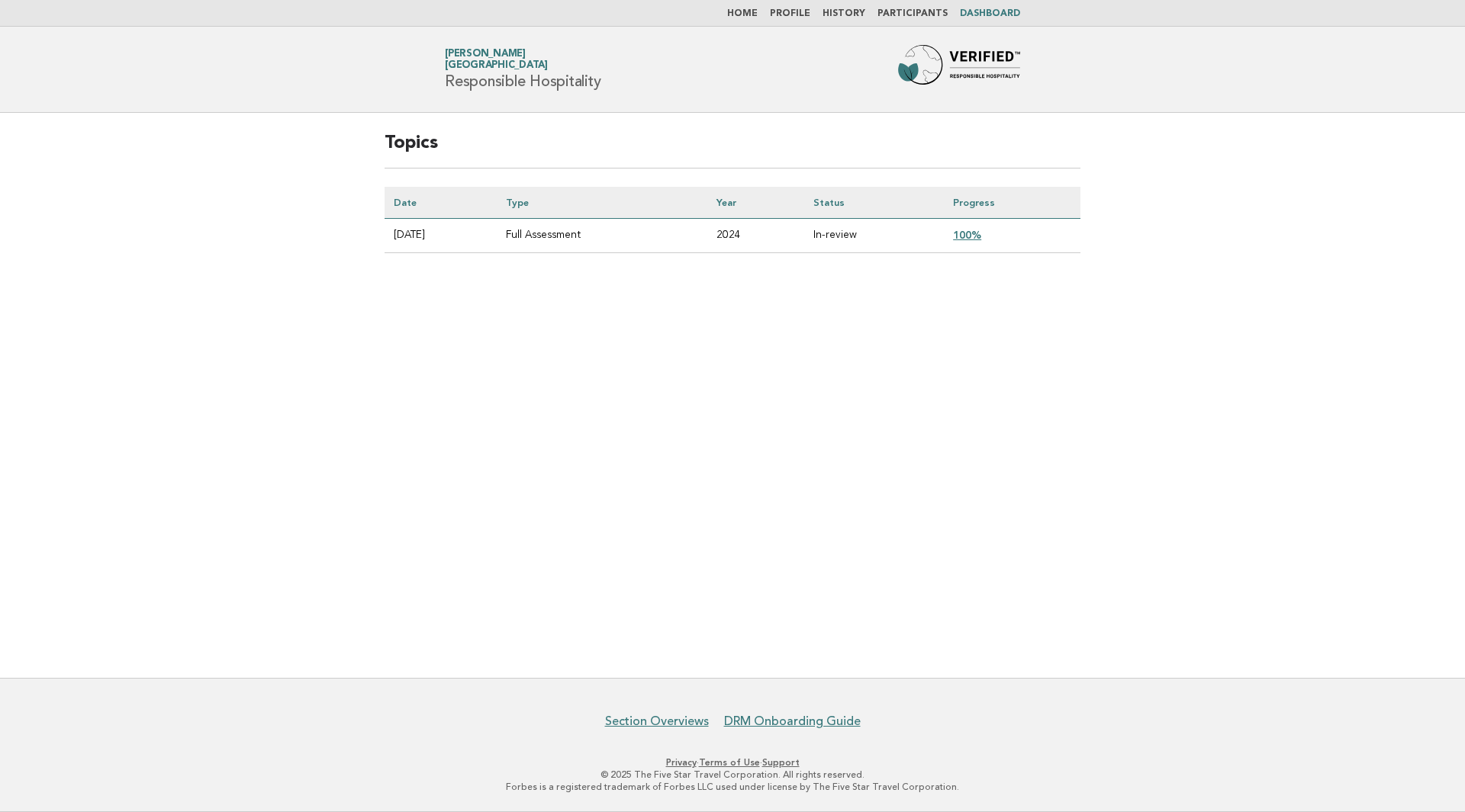
click at [736, 356] on main "Topics Date Type Year Status Progress [DATE] Full Assessment 2024 In-review 100%" at bounding box center [732, 395] width 1465 height 565
click at [756, 16] on link "Home" at bounding box center [742, 13] width 31 height 9
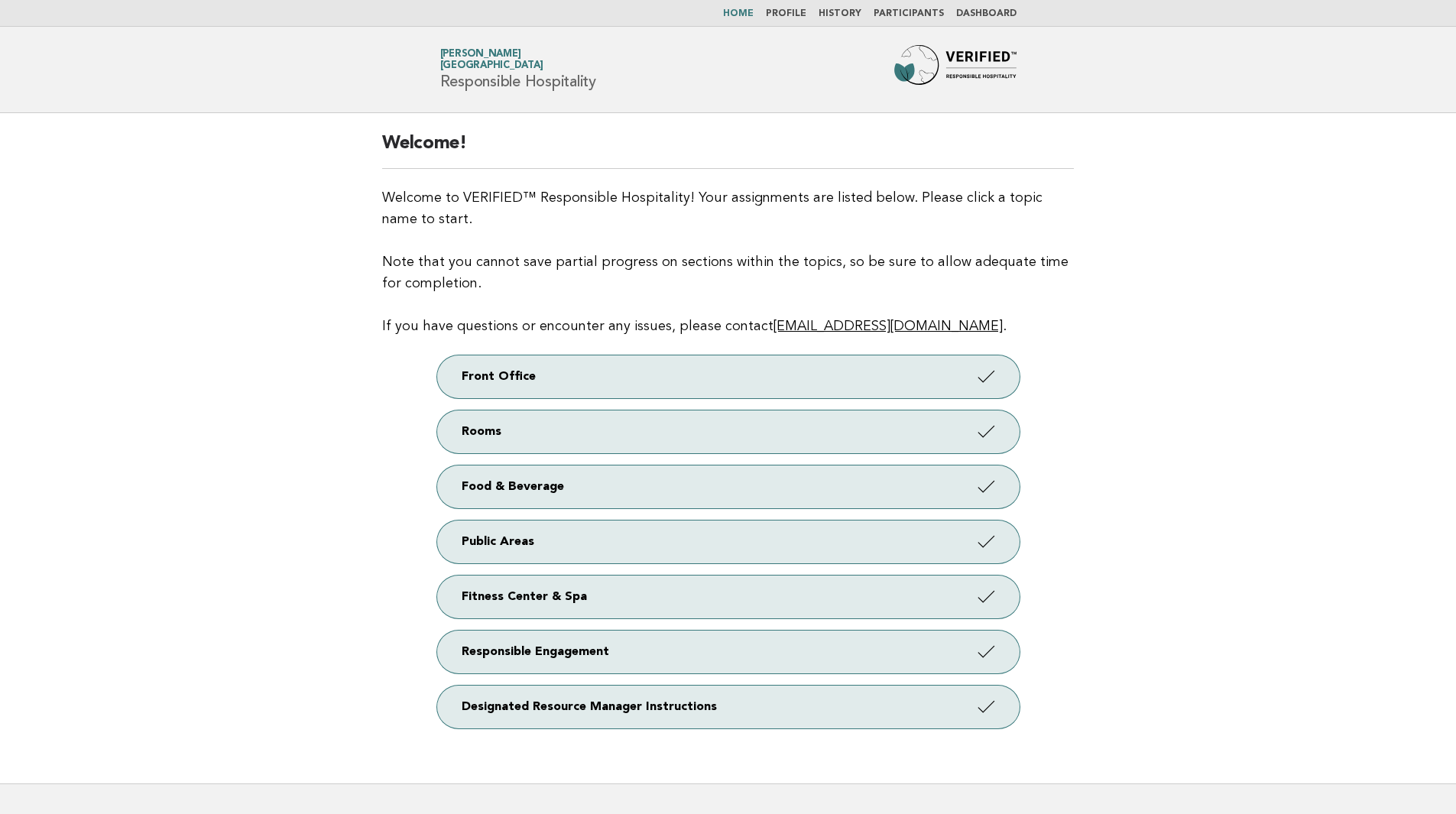
click at [1362, 317] on main "Welcome! Welcome to VERIFIED™ Responsible Hospitality! Your assignments are lis…" at bounding box center [728, 448] width 1456 height 670
